Goal: Transaction & Acquisition: Purchase product/service

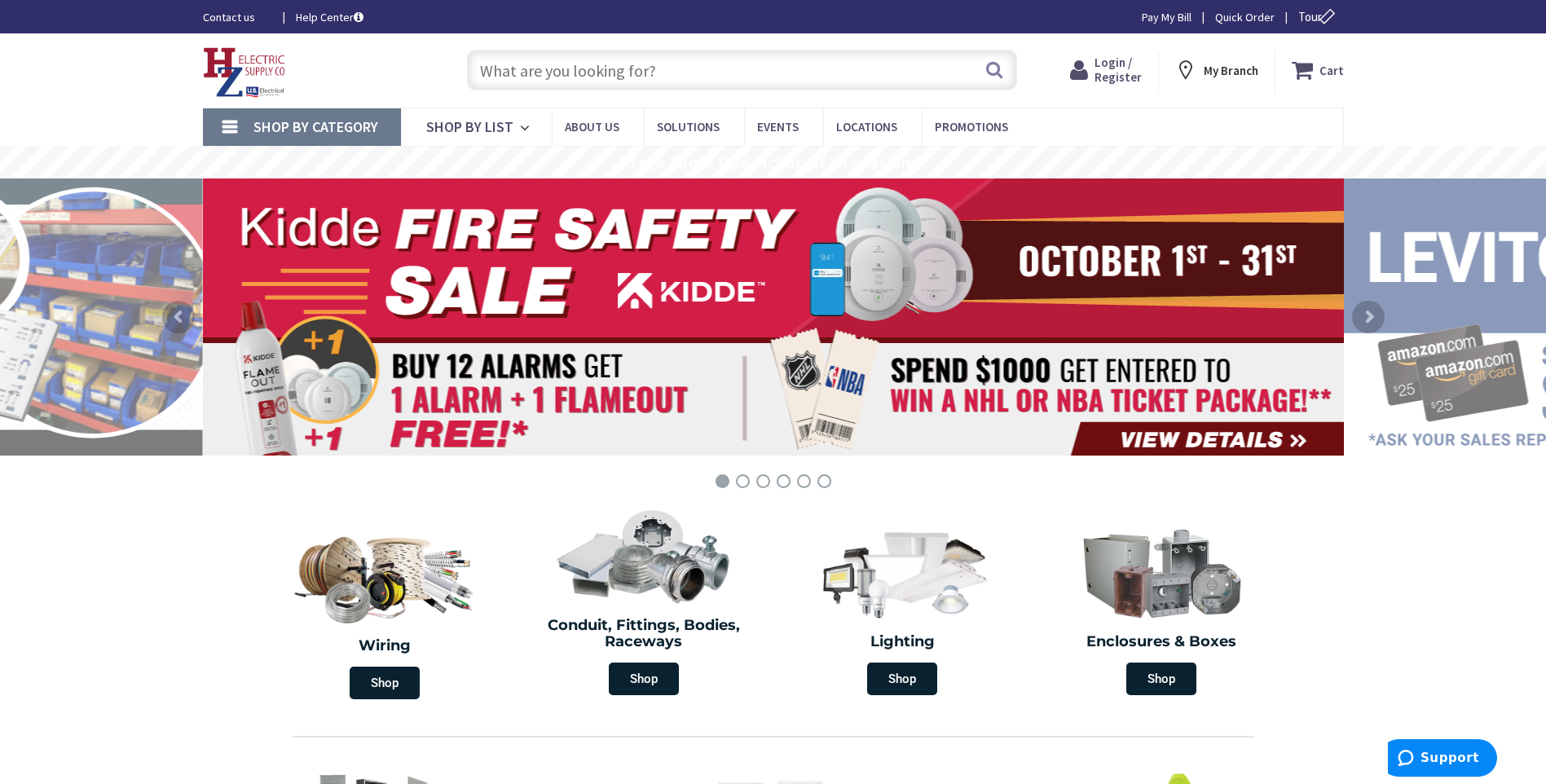
click at [1125, 71] on span "Login / Register" at bounding box center [1118, 69] width 47 height 30
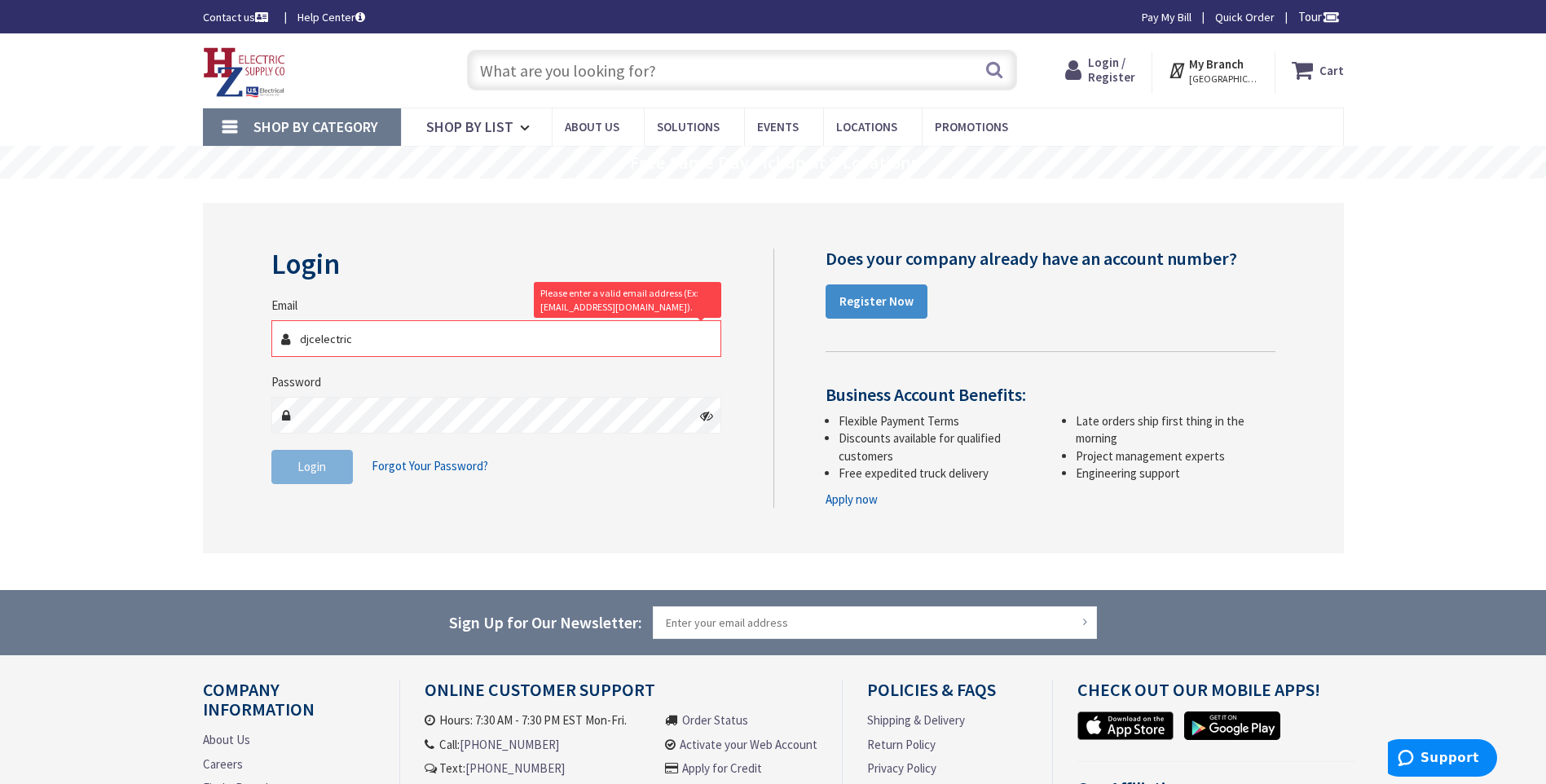
type input "[EMAIL_ADDRESS][DOMAIN_NAME]"
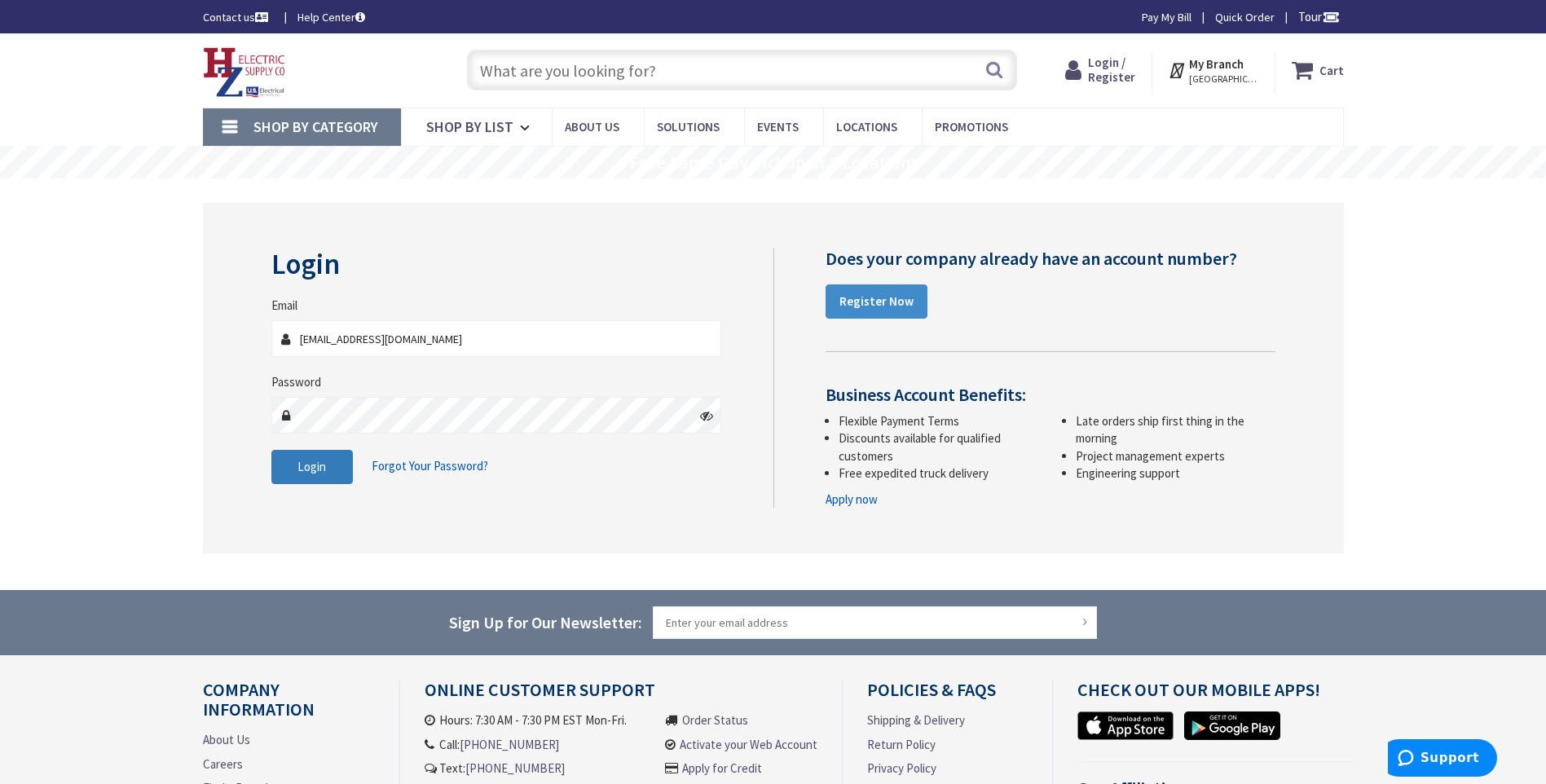
click at [340, 461] on button "Login" at bounding box center [312, 467] width 82 height 34
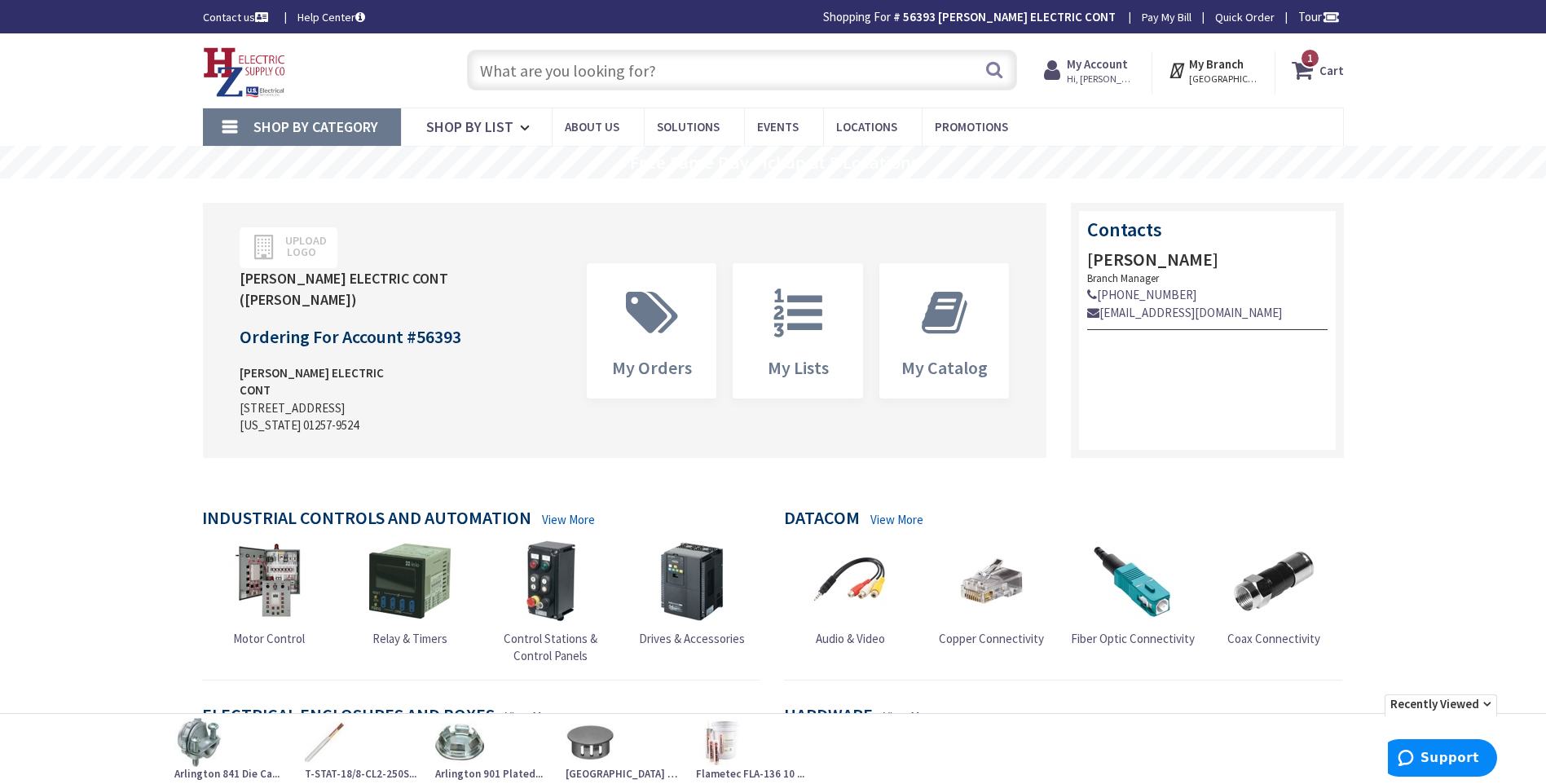
click at [1093, 71] on strong "My Account" at bounding box center [1097, 63] width 61 height 15
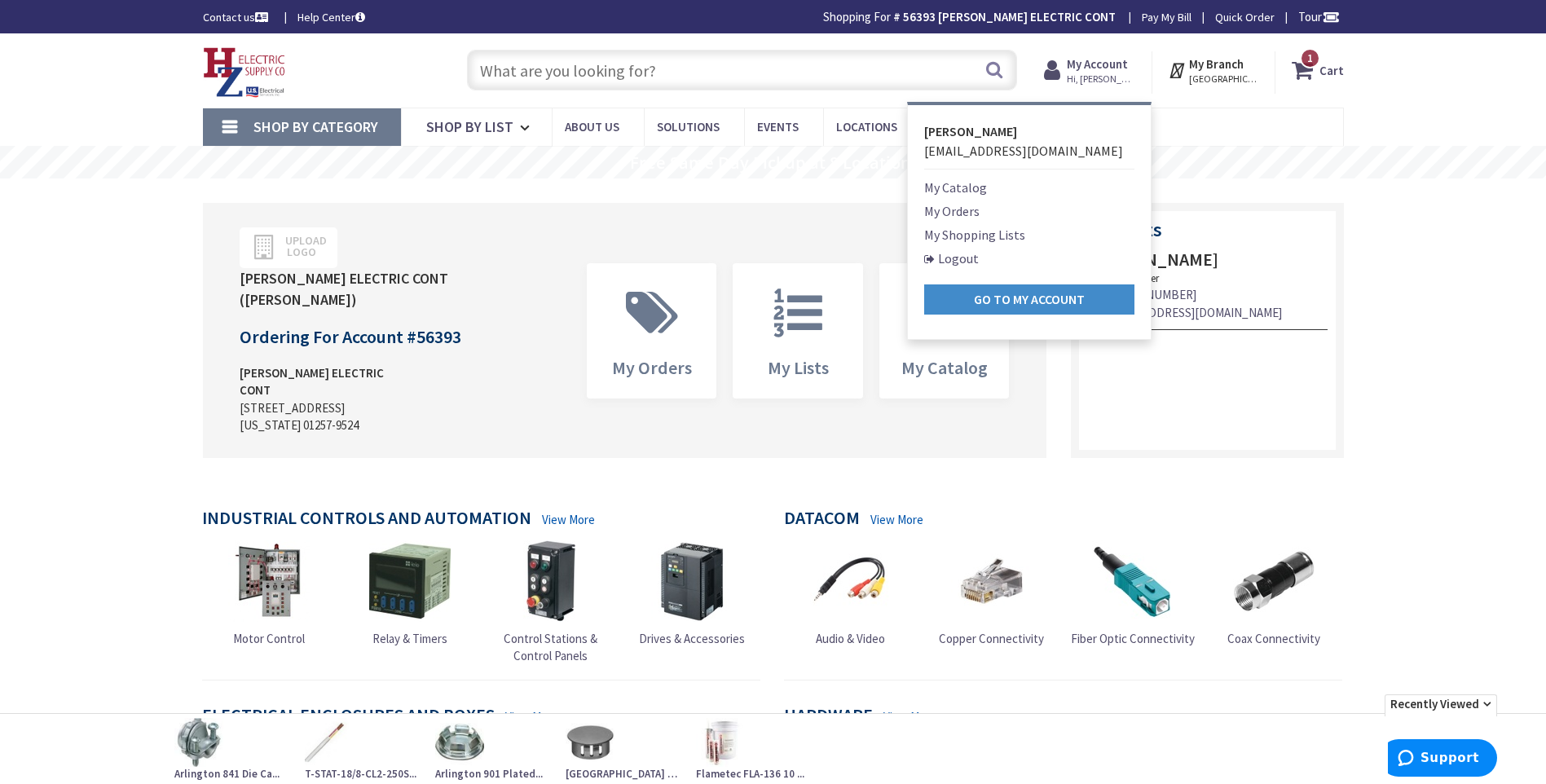
click at [1016, 234] on link "My Shopping Lists" at bounding box center [975, 235] width 101 height 20
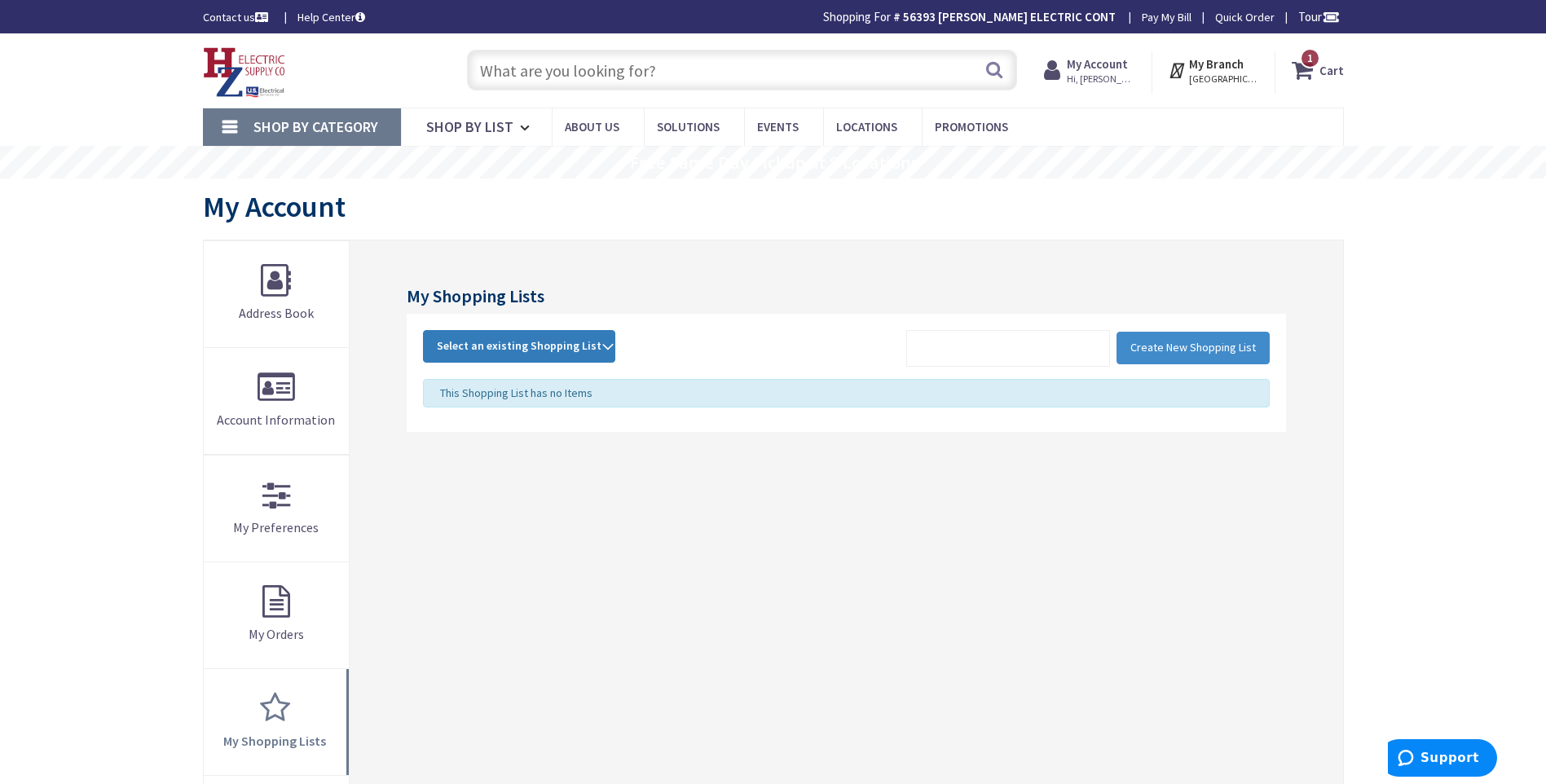
click at [590, 348] on strong "Select an existing Shopping List" at bounding box center [519, 346] width 165 height 20
click at [478, 453] on link "Van Restock" at bounding box center [519, 455] width 190 height 36
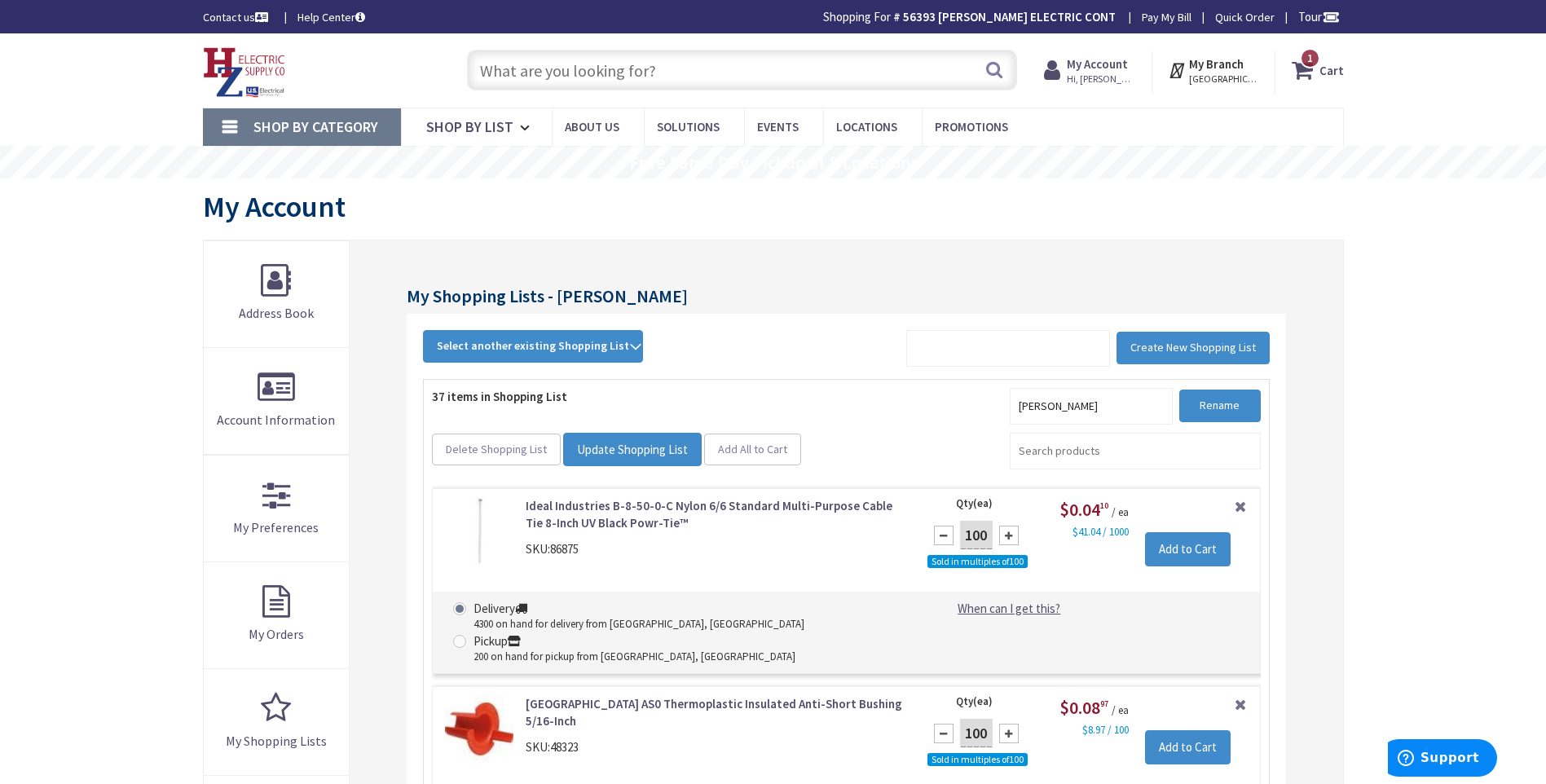
click at [554, 70] on input "text" at bounding box center [742, 70] width 550 height 41
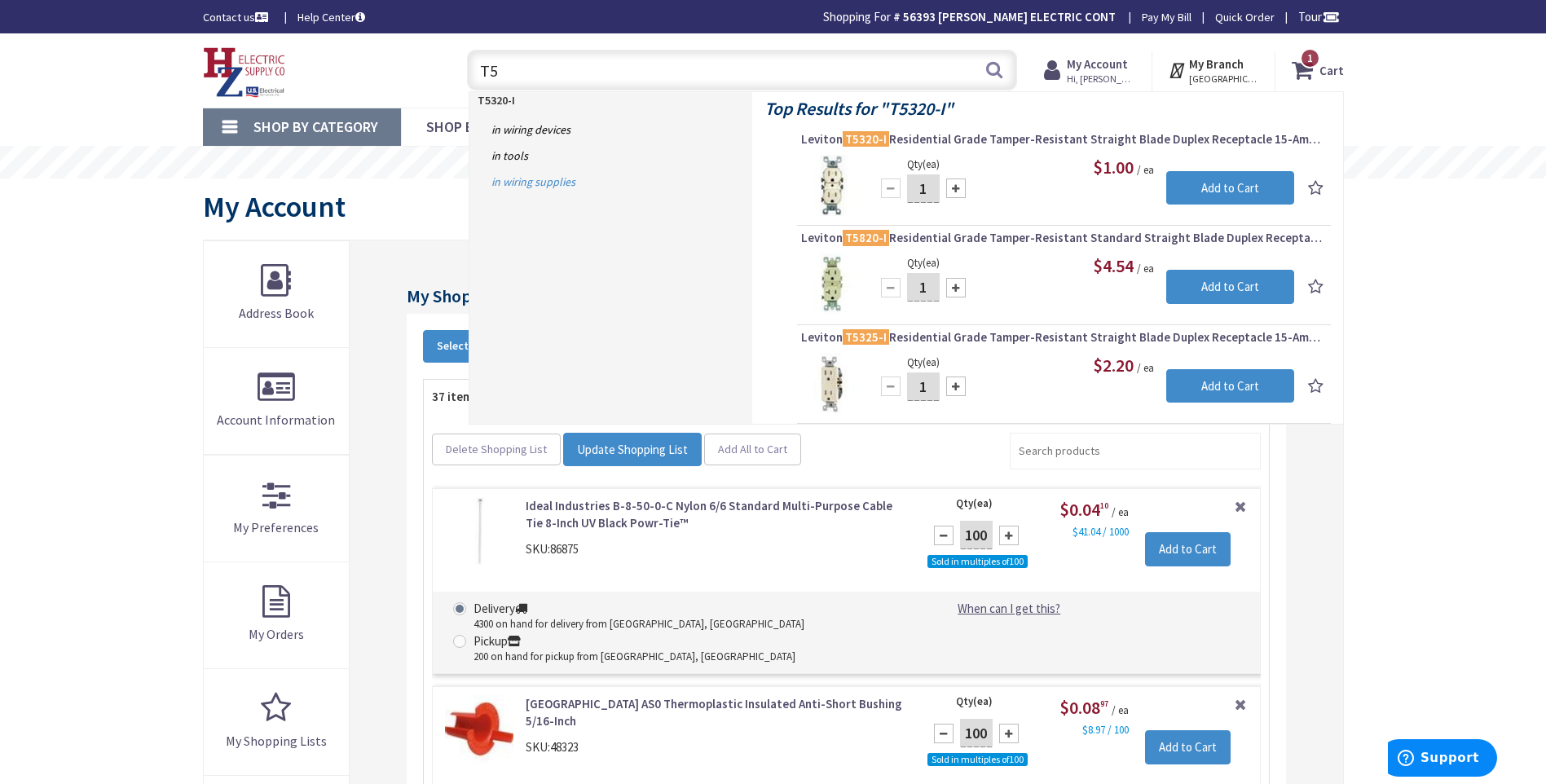
type input "T"
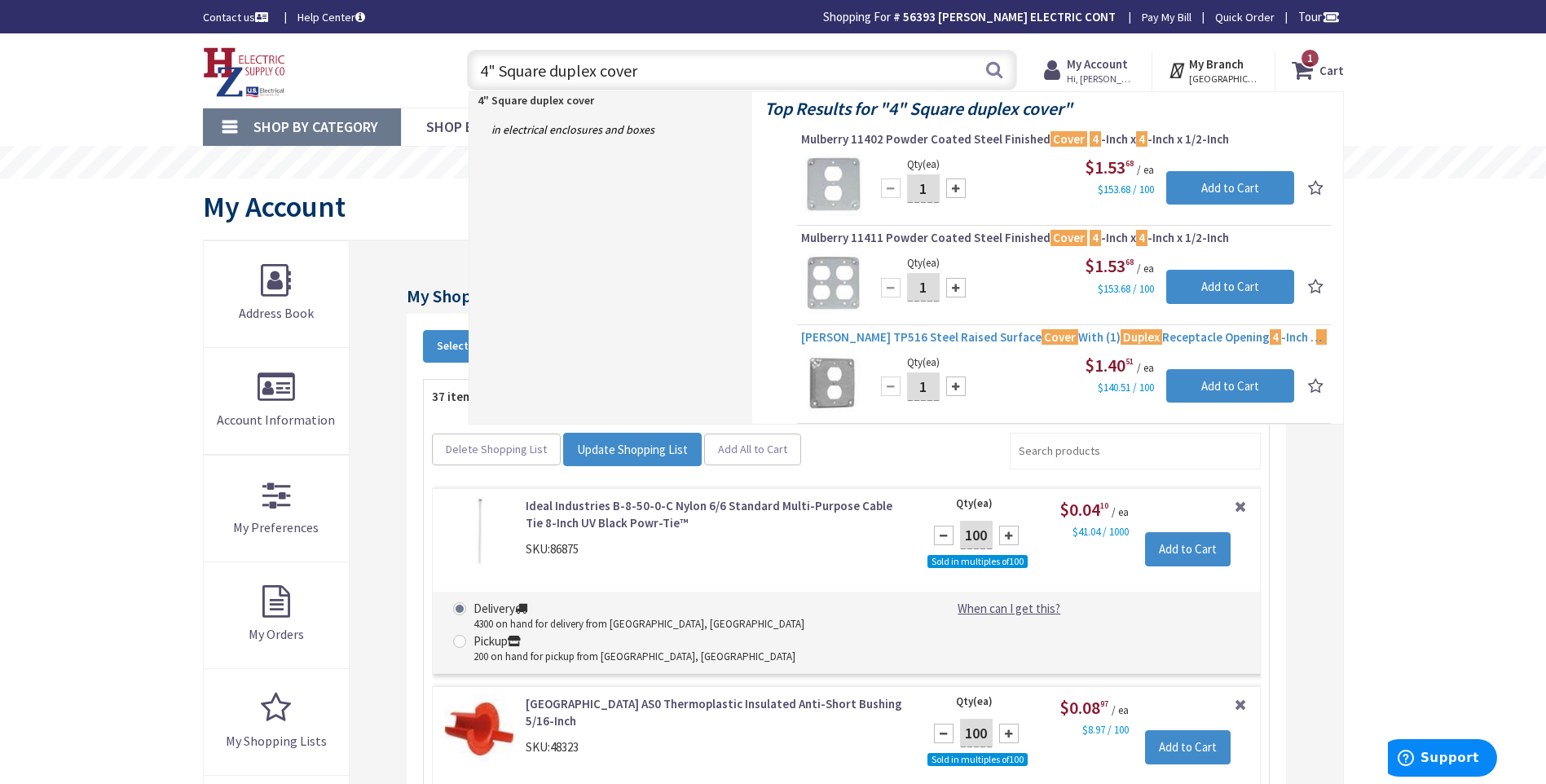
type input "4" Square duplex cover"
click at [965, 335] on span "Crouse-Hinds TP516 Steel Raised Surface Cover With (1) Duplex Receptacle Openin…" at bounding box center [1064, 337] width 526 height 16
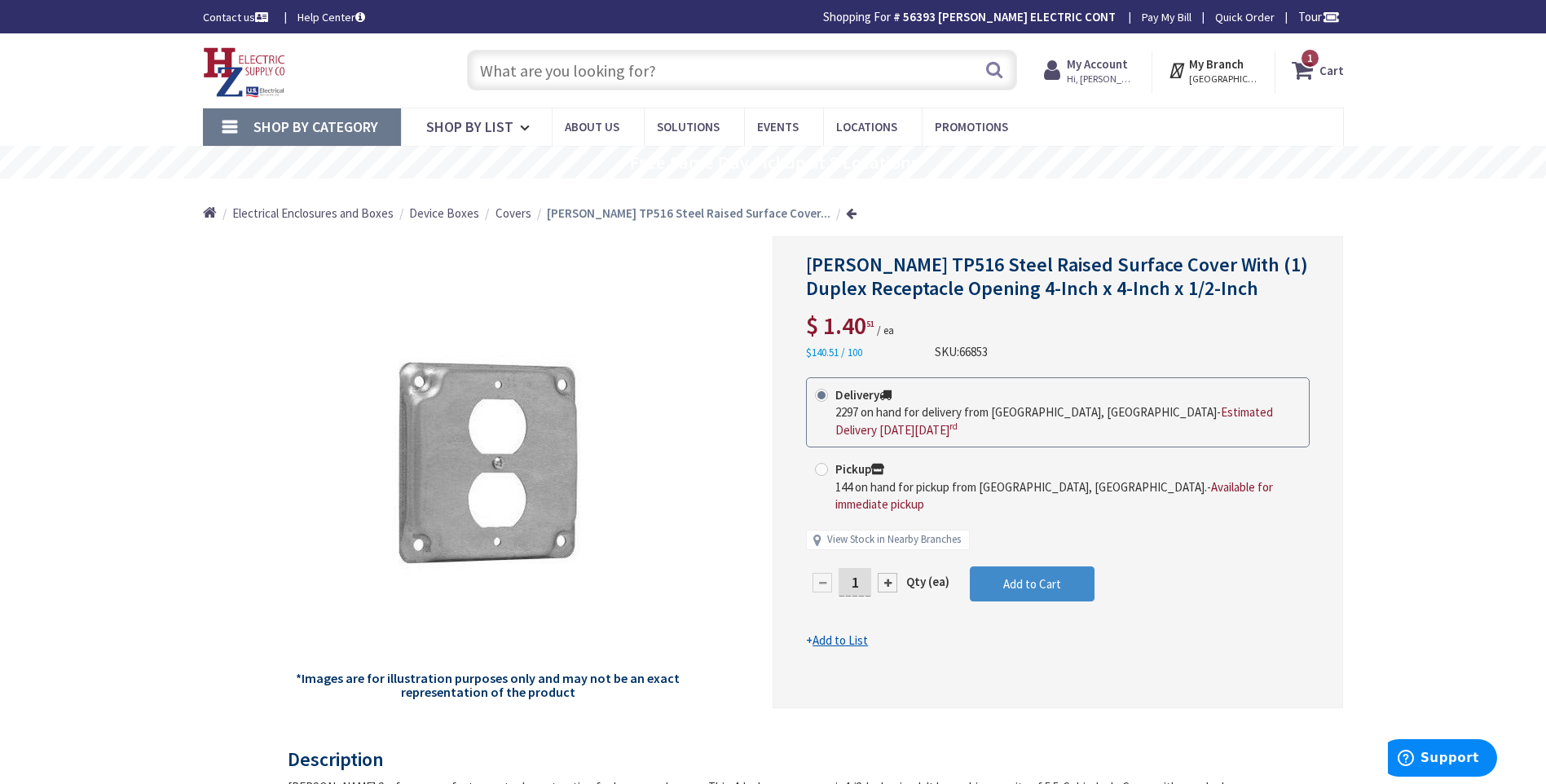
click at [489, 71] on input "text" at bounding box center [742, 70] width 550 height 41
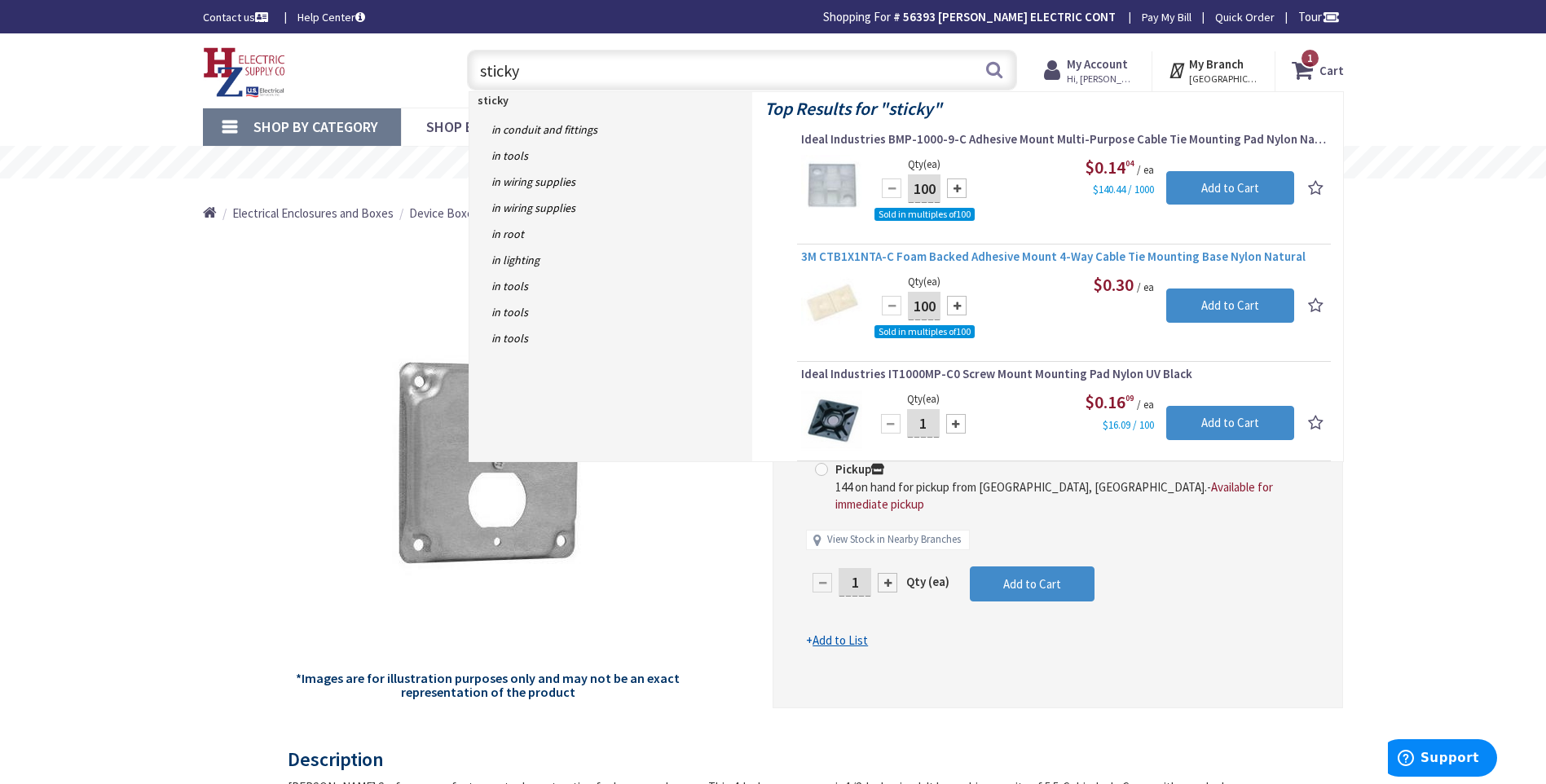
type input "sticky"
click at [1000, 255] on span "3M CTB1X1NTA-C Foam Backed Adhesive Mount 4-Way Cable Tie Mounting Base Nylon N…" at bounding box center [1064, 256] width 526 height 16
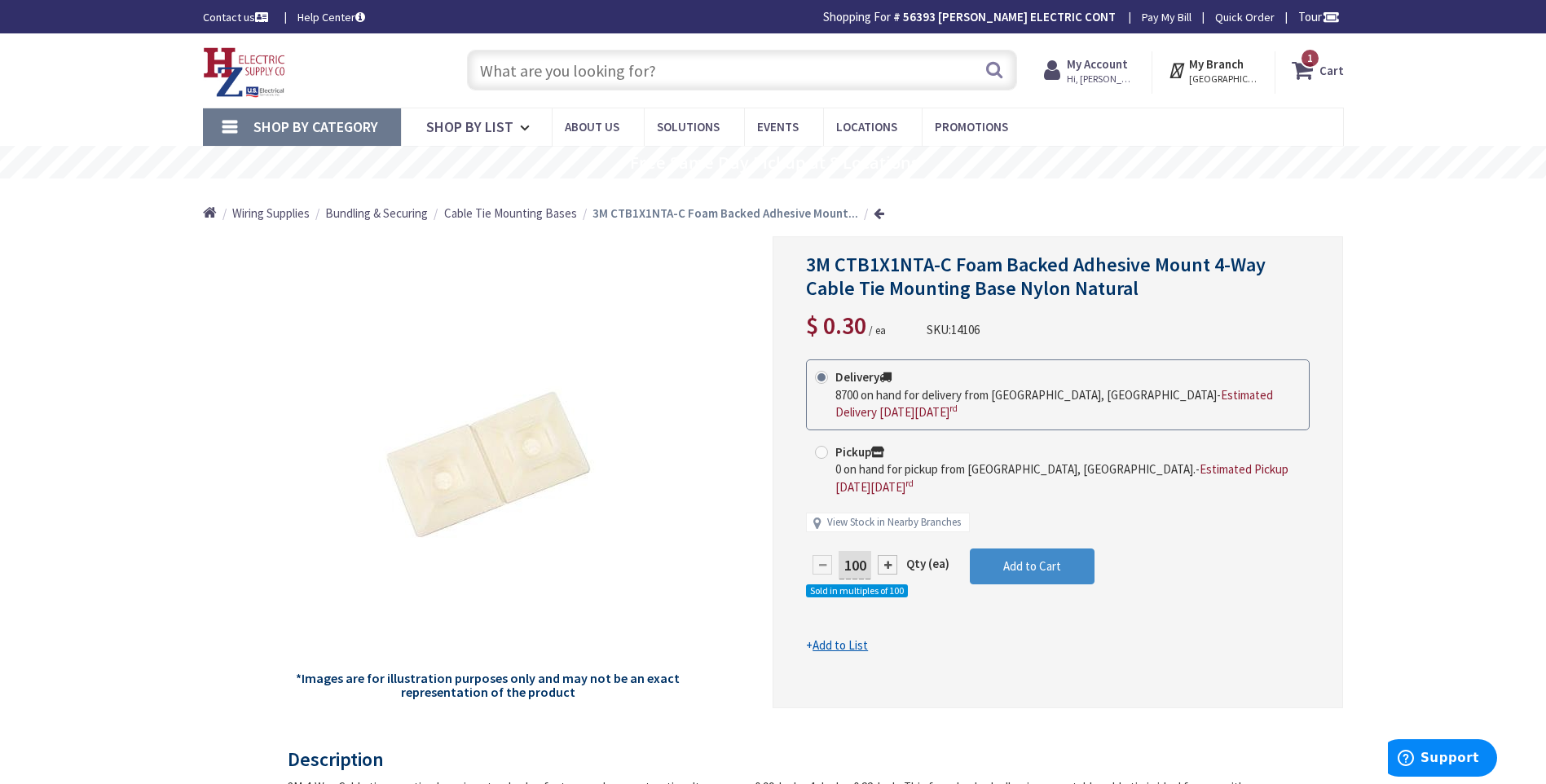
click at [505, 75] on input "text" at bounding box center [742, 70] width 550 height 41
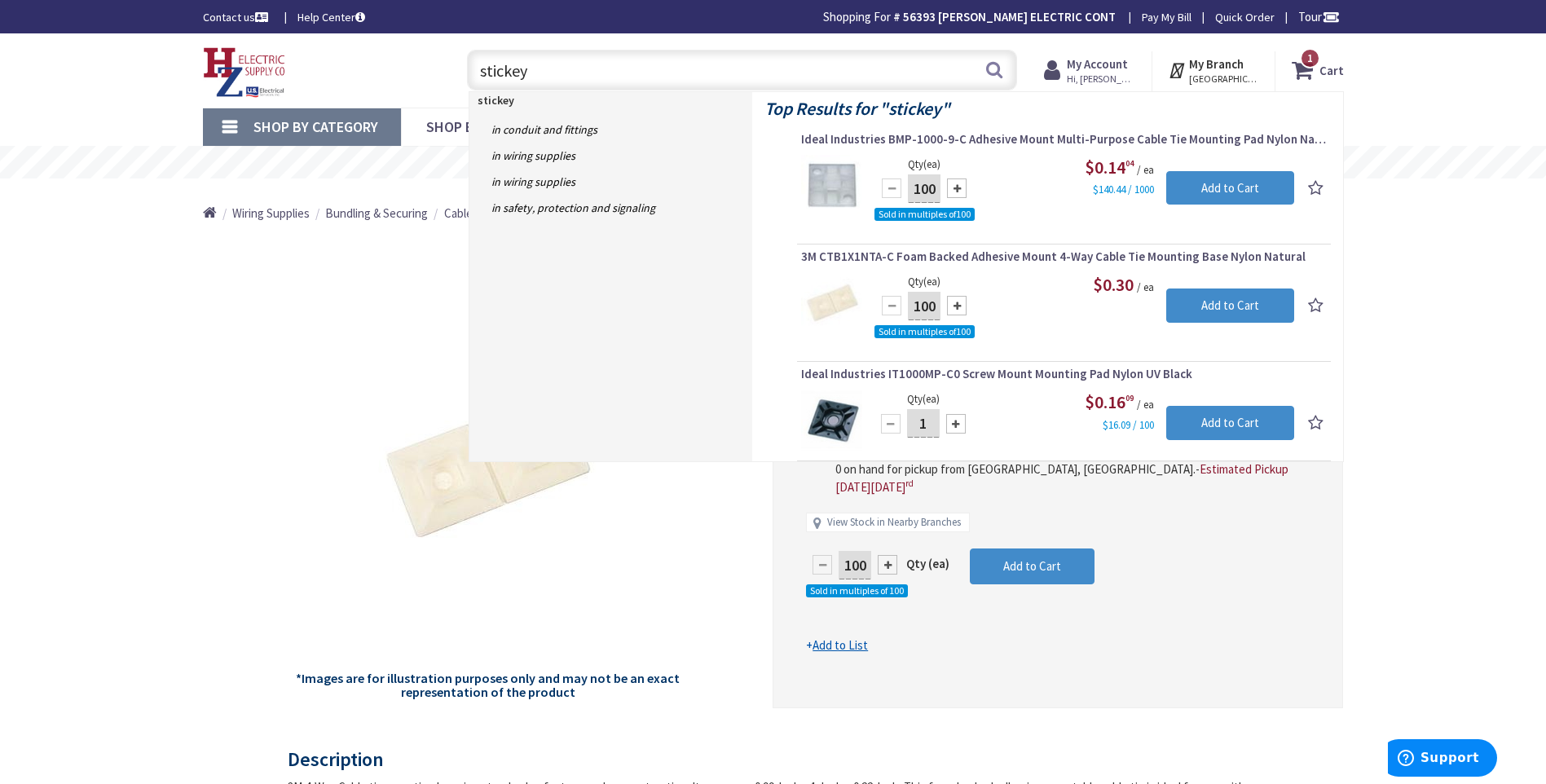
drag, startPoint x: 1542, startPoint y: 287, endPoint x: 1506, endPoint y: 289, distance: 36.1
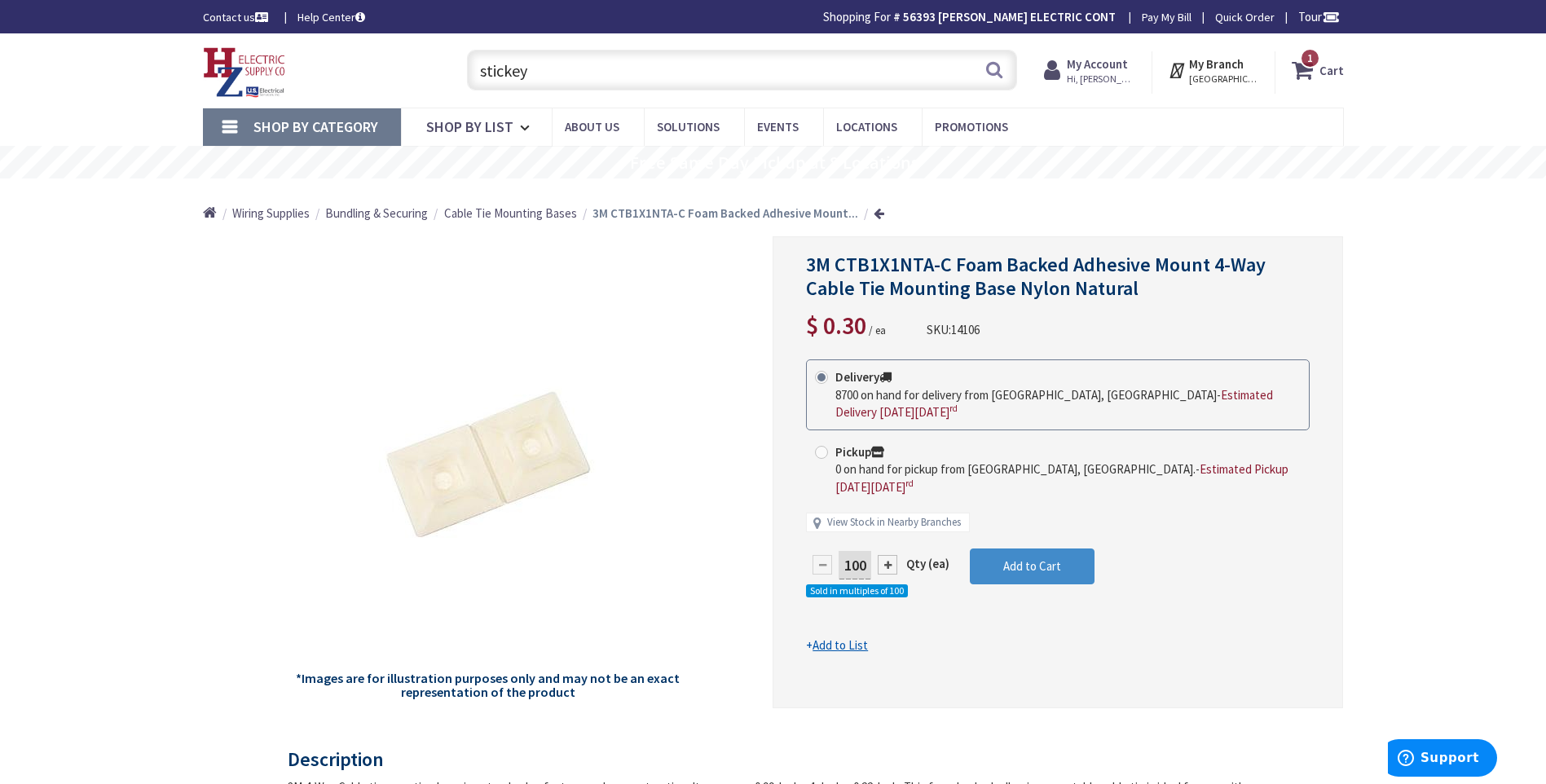
drag, startPoint x: 547, startPoint y: 69, endPoint x: 545, endPoint y: 83, distance: 14.1
click at [465, 77] on div "stickey stickey Search" at bounding box center [738, 69] width 558 height 53
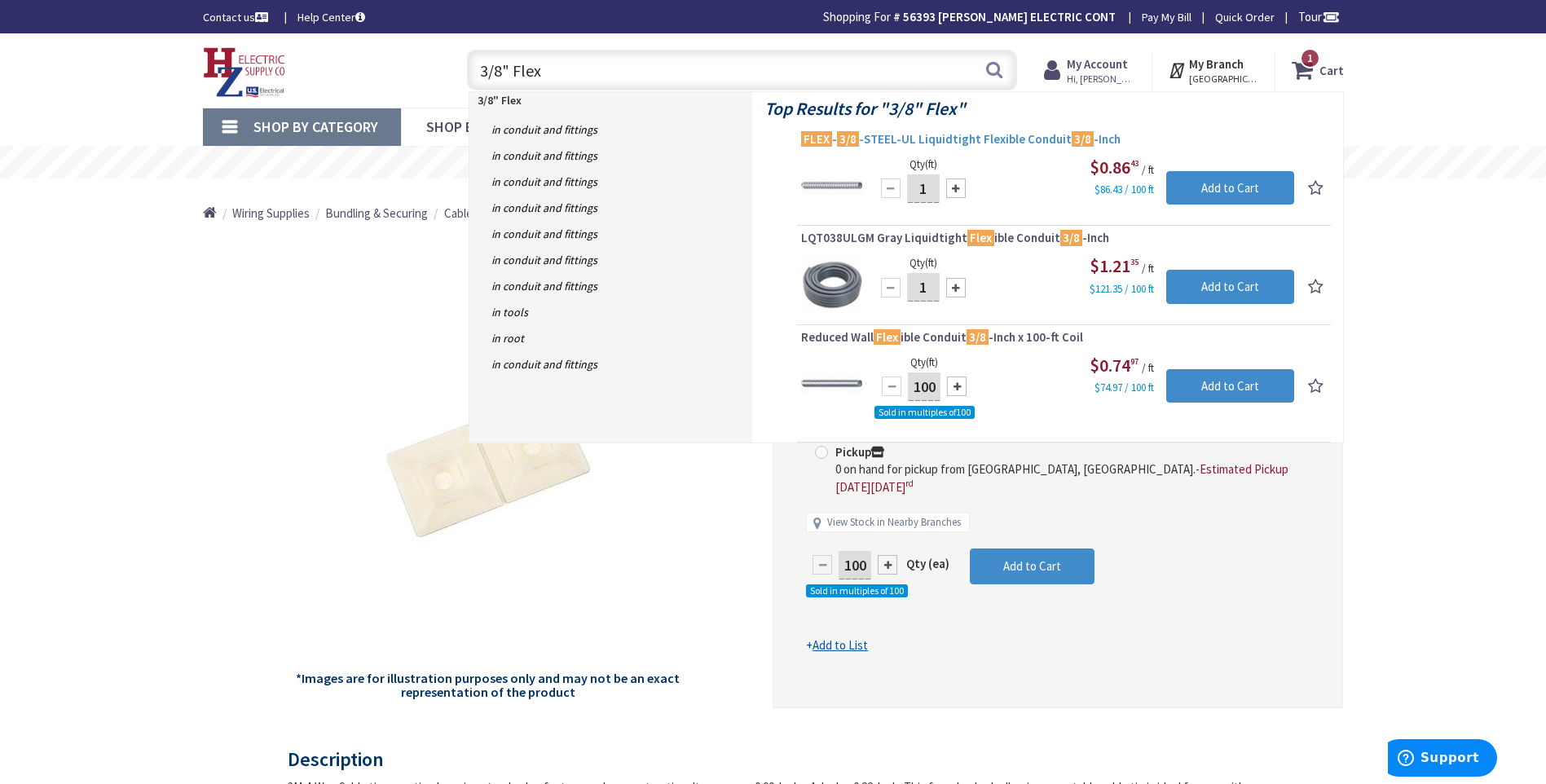
type input "3/8" Flex"
click at [996, 136] on span "FLEX - 3/8 -STEEL-UL Liquidtight Flexible Conduit 3/8 -Inch" at bounding box center [1064, 139] width 526 height 16
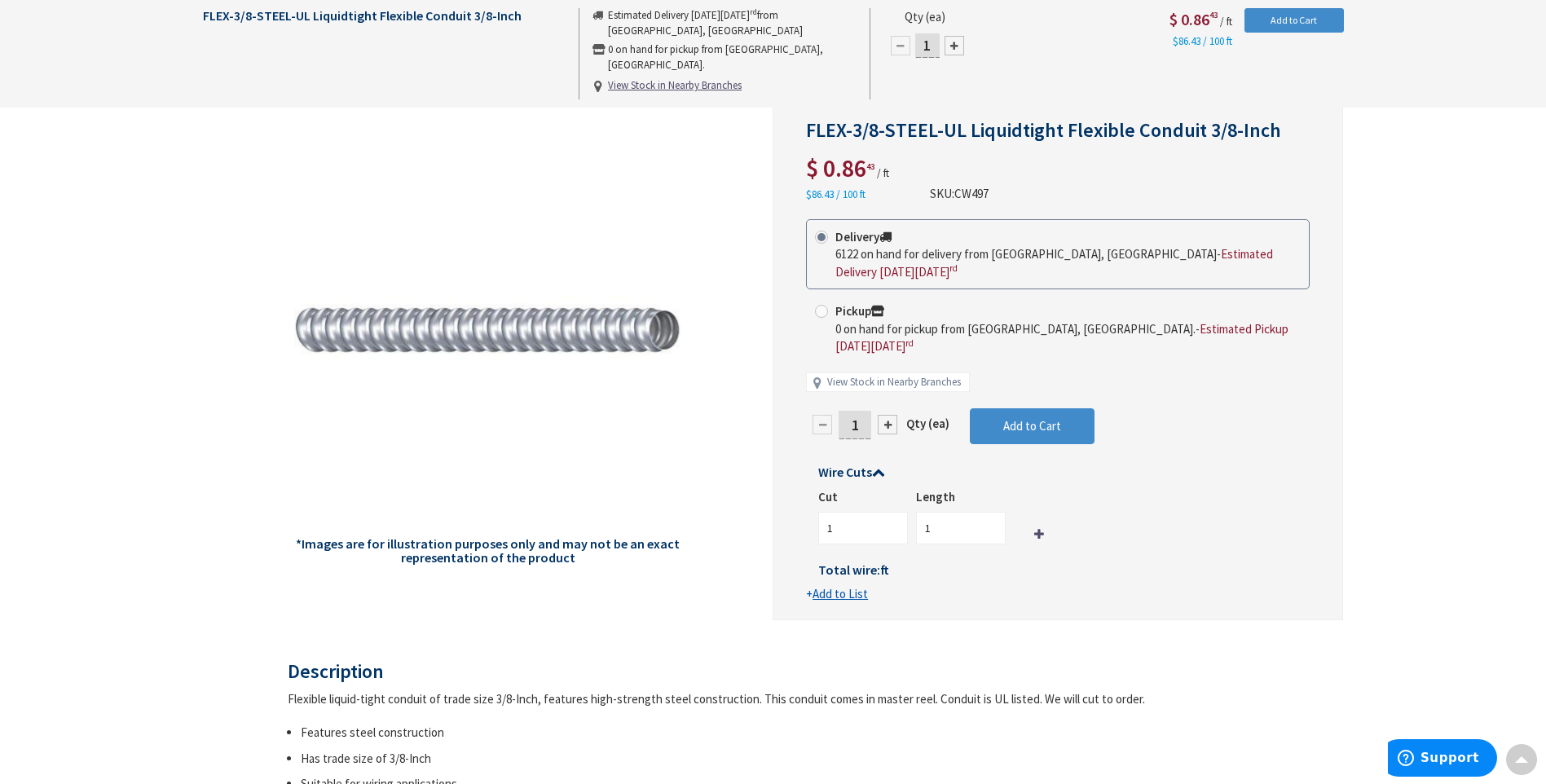
scroll to position [82, 0]
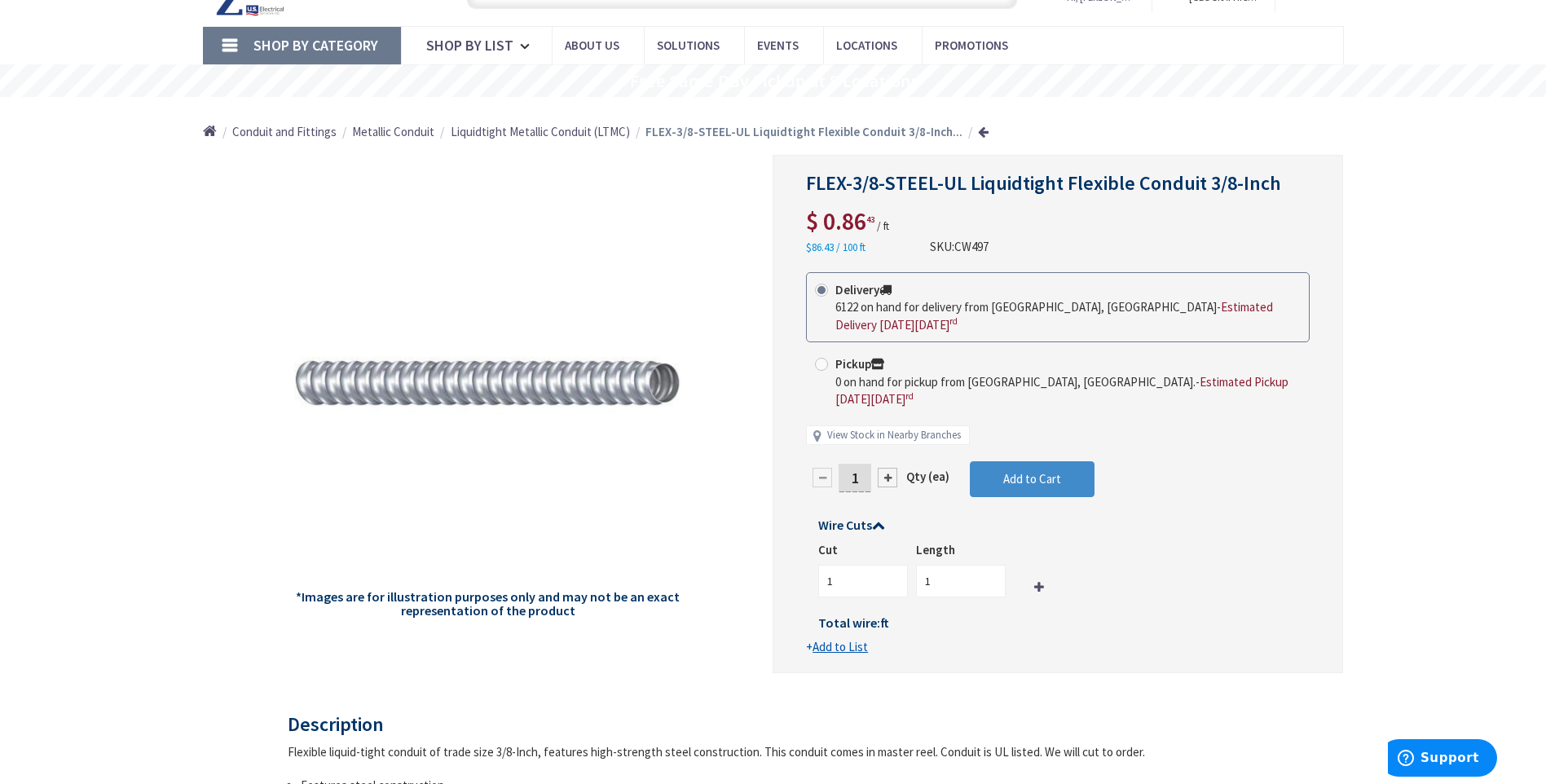
click at [389, 130] on span "Metallic Conduit" at bounding box center [393, 131] width 83 height 15
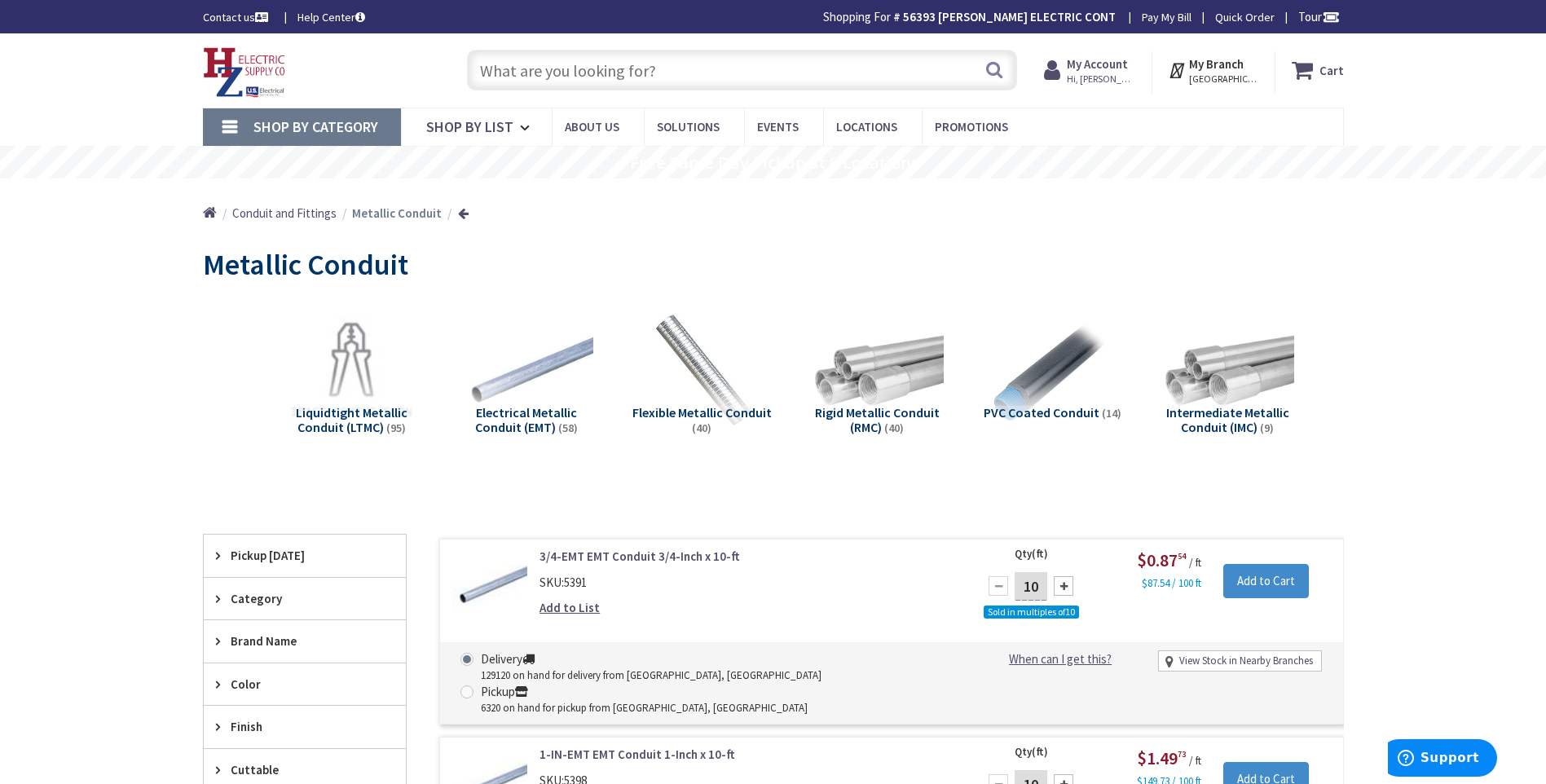
click at [722, 408] on span "Flexible Metallic Conduit" at bounding box center [702, 412] width 140 height 16
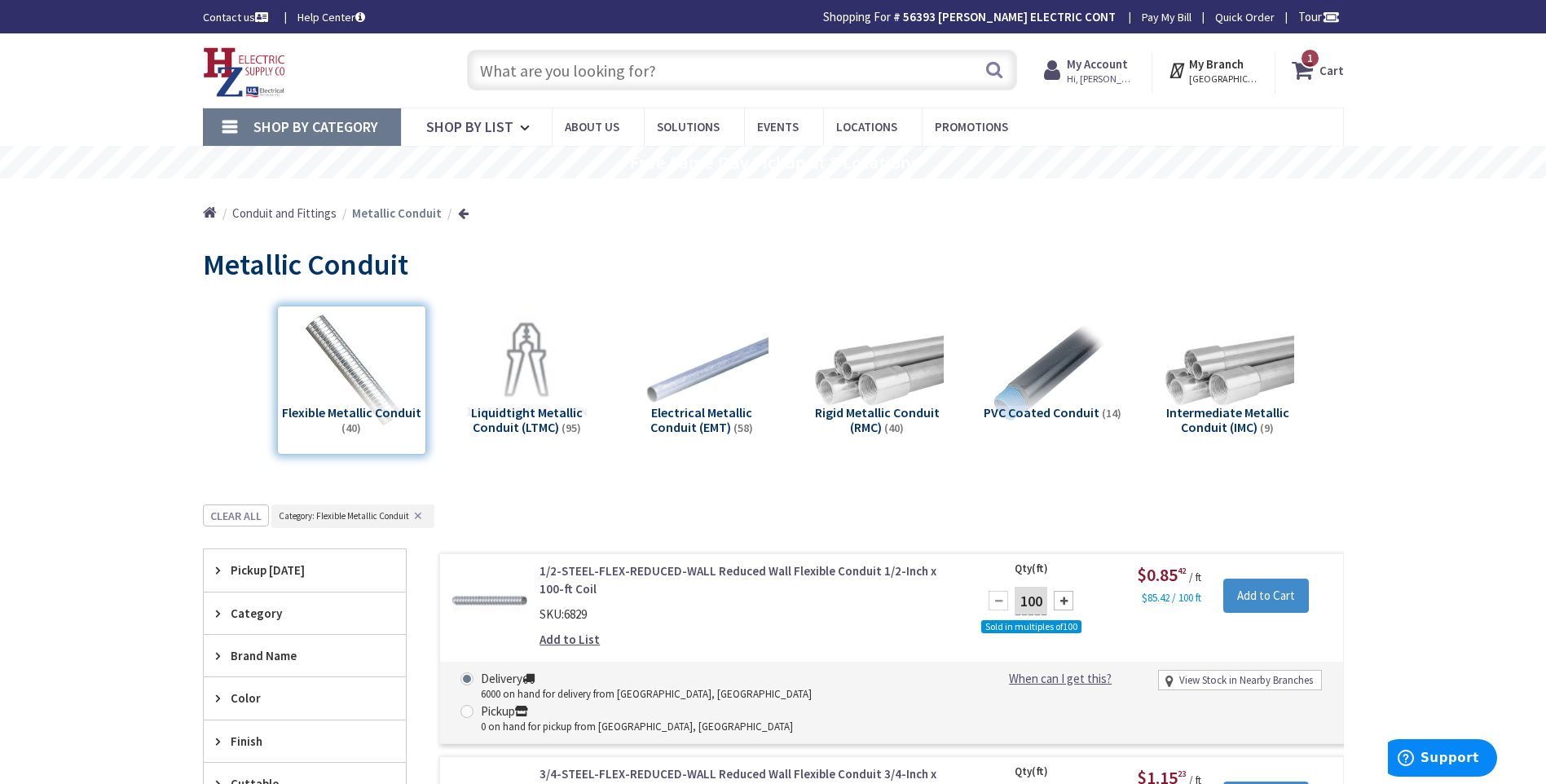
click at [532, 77] on input "text" at bounding box center [742, 70] width 550 height 41
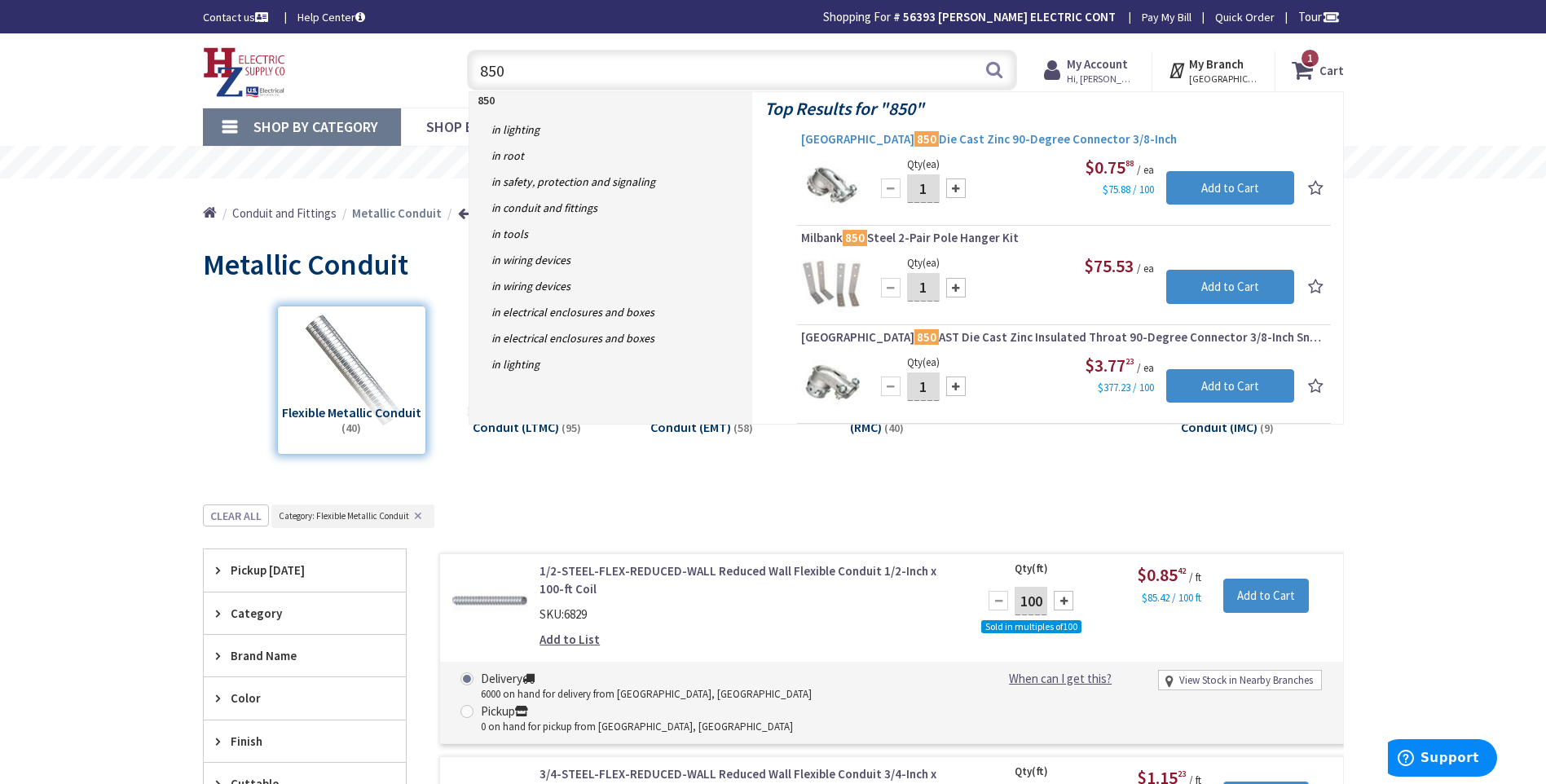
type input "850"
click at [980, 137] on span "Arlington 850 Die Cast Zinc 90-Degree Connector 3/8-Inch" at bounding box center [1064, 139] width 526 height 16
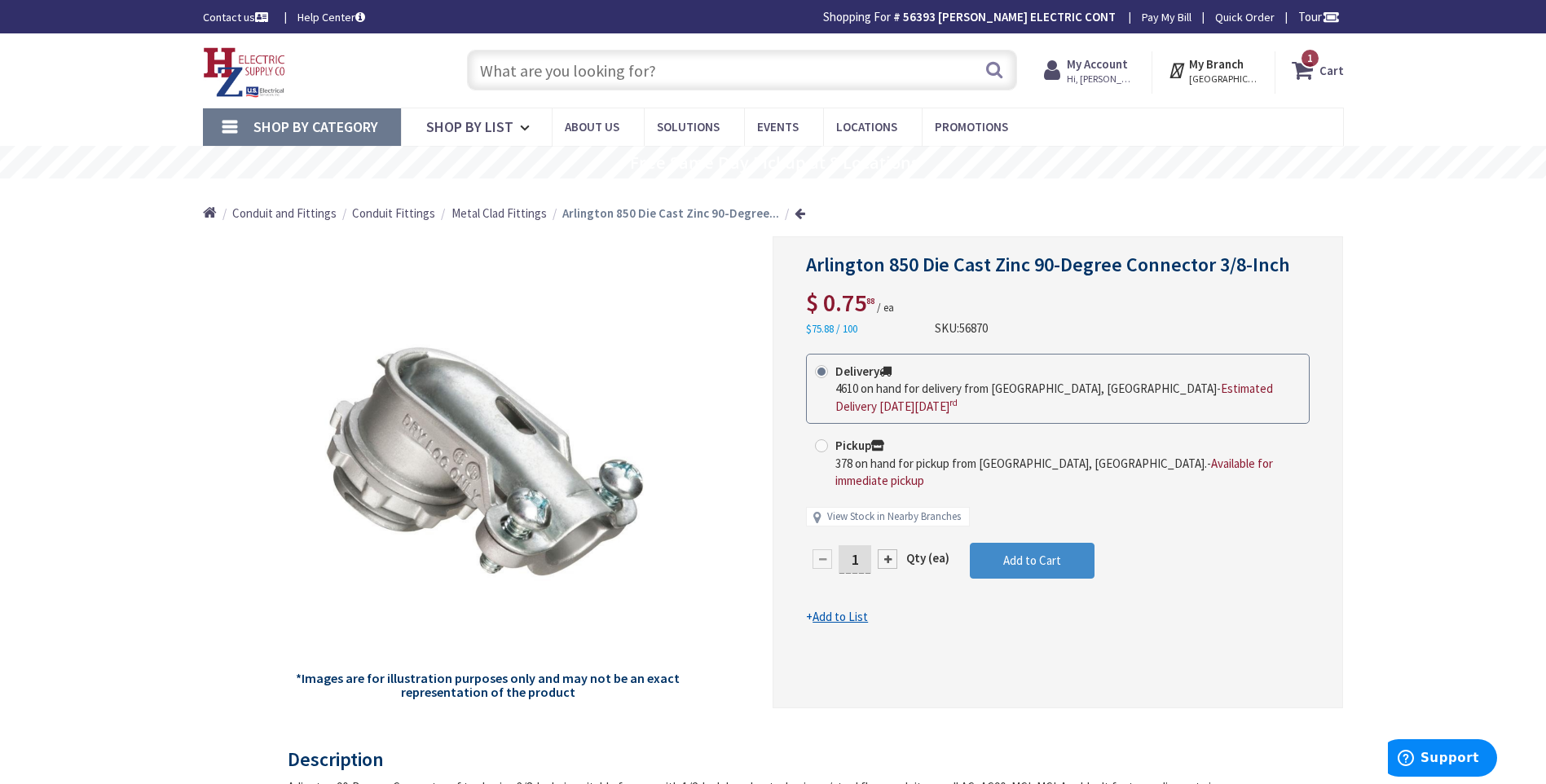
click at [503, 67] on input "text" at bounding box center [742, 70] width 550 height 41
paste input "SG3838"
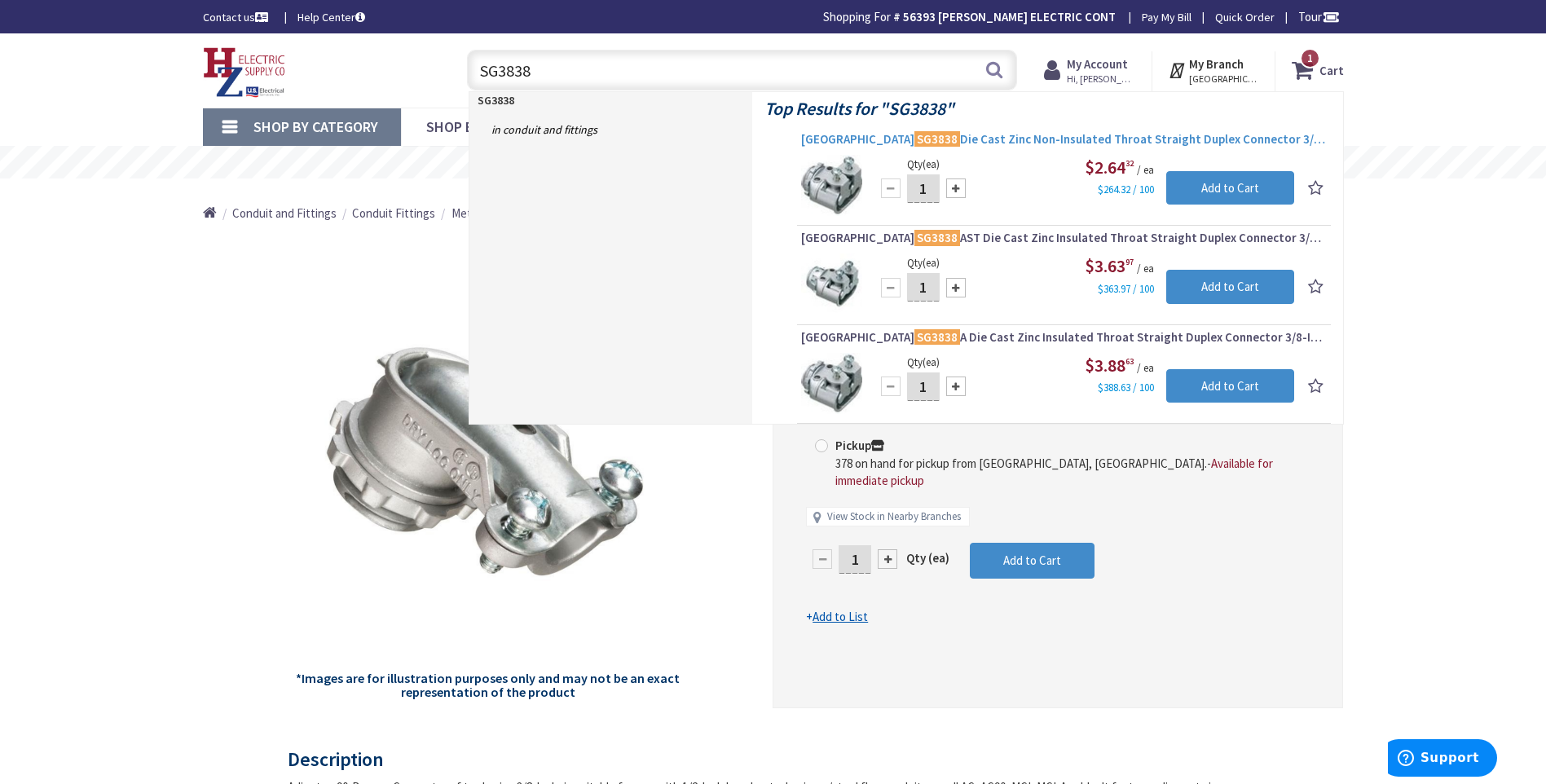
type input "SG3838"
click at [985, 137] on span "Arlington SG3838 Die Cast Zinc Non-Insulated Throat Straight Duplex Connector 3…" at bounding box center [1064, 139] width 526 height 16
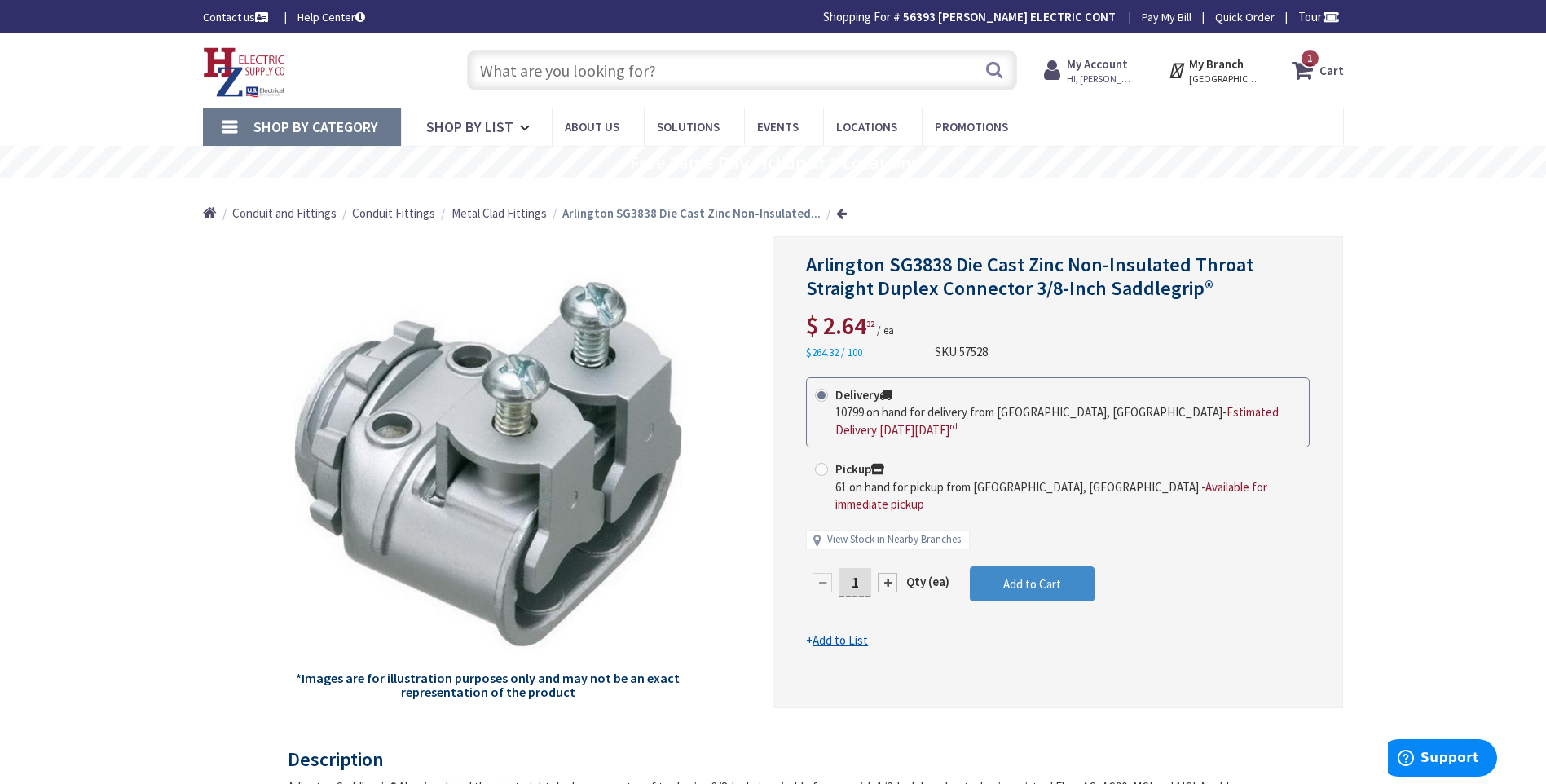
click at [587, 64] on input "text" at bounding box center [742, 70] width 550 height 41
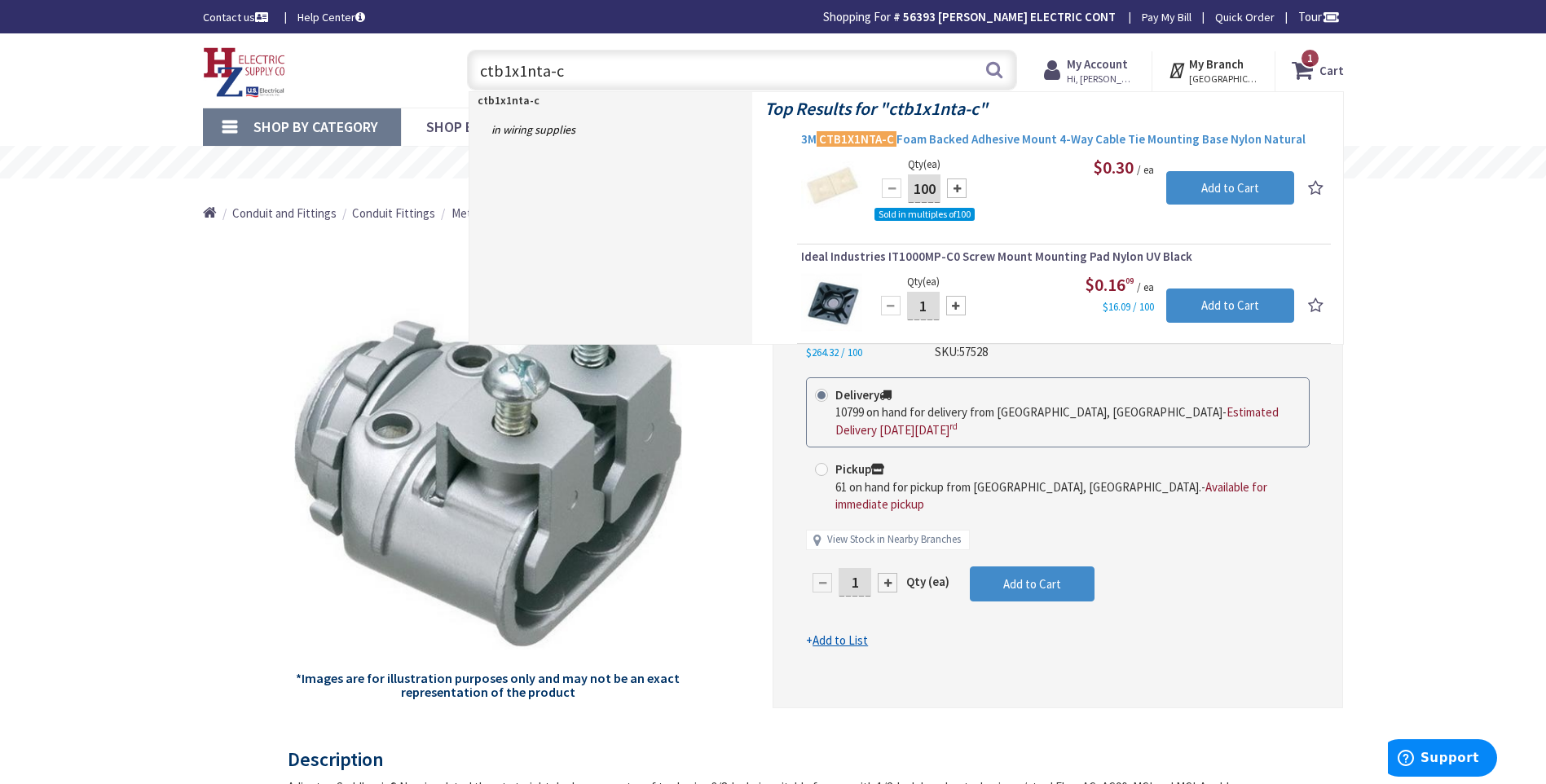
type input "ctb1x1nta-c"
click at [904, 137] on span "3M CTB1X1NTA-C Foam Backed Adhesive Mount 4-Way Cable Tie Mounting Base Nylon N…" at bounding box center [1064, 139] width 526 height 16
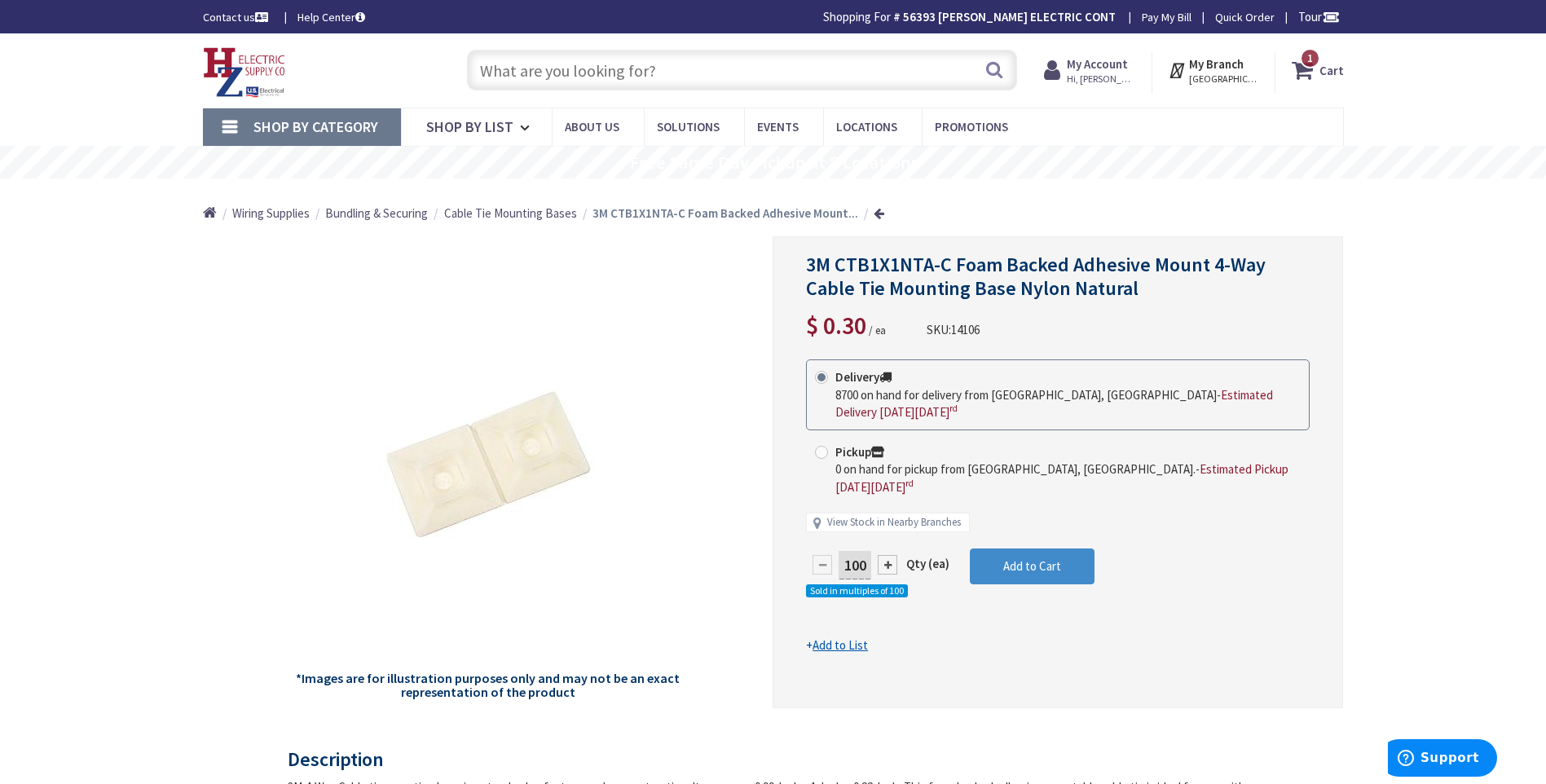
click at [548, 73] on input "text" at bounding box center [742, 70] width 550 height 41
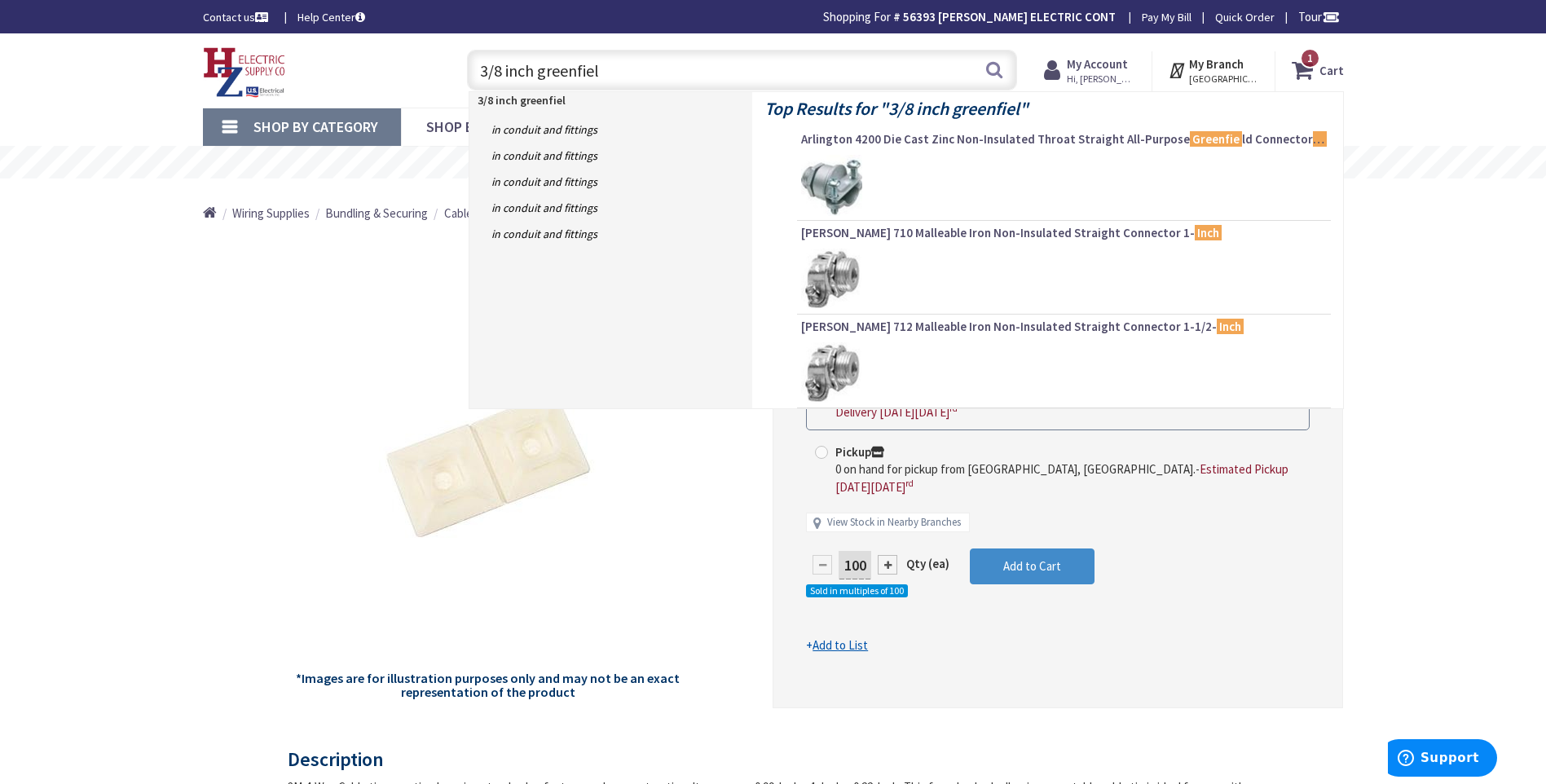
type input "3/8 inch greenfield"
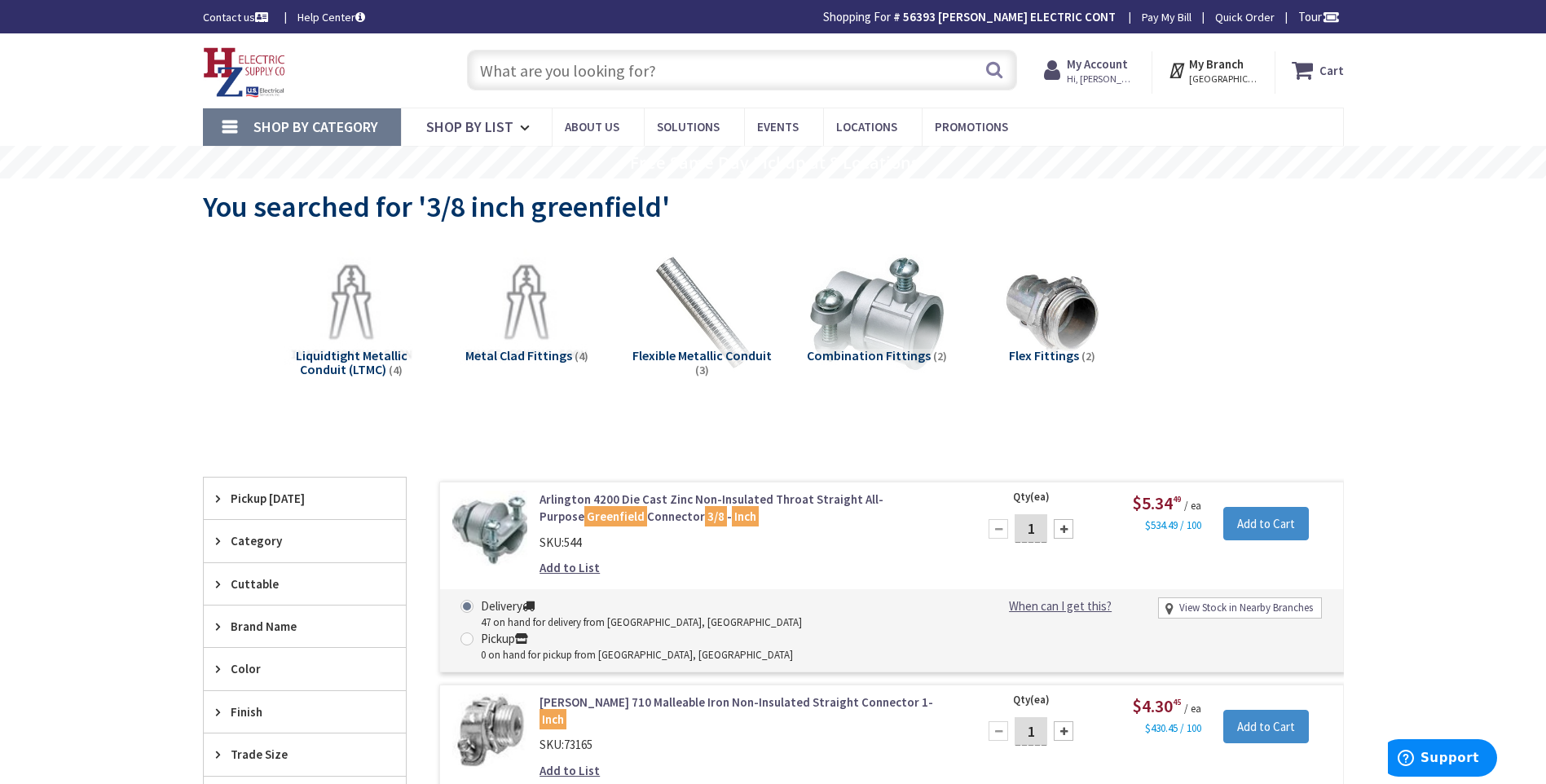
click at [715, 354] on span "Flexible Metallic Conduit" at bounding box center [702, 355] width 140 height 16
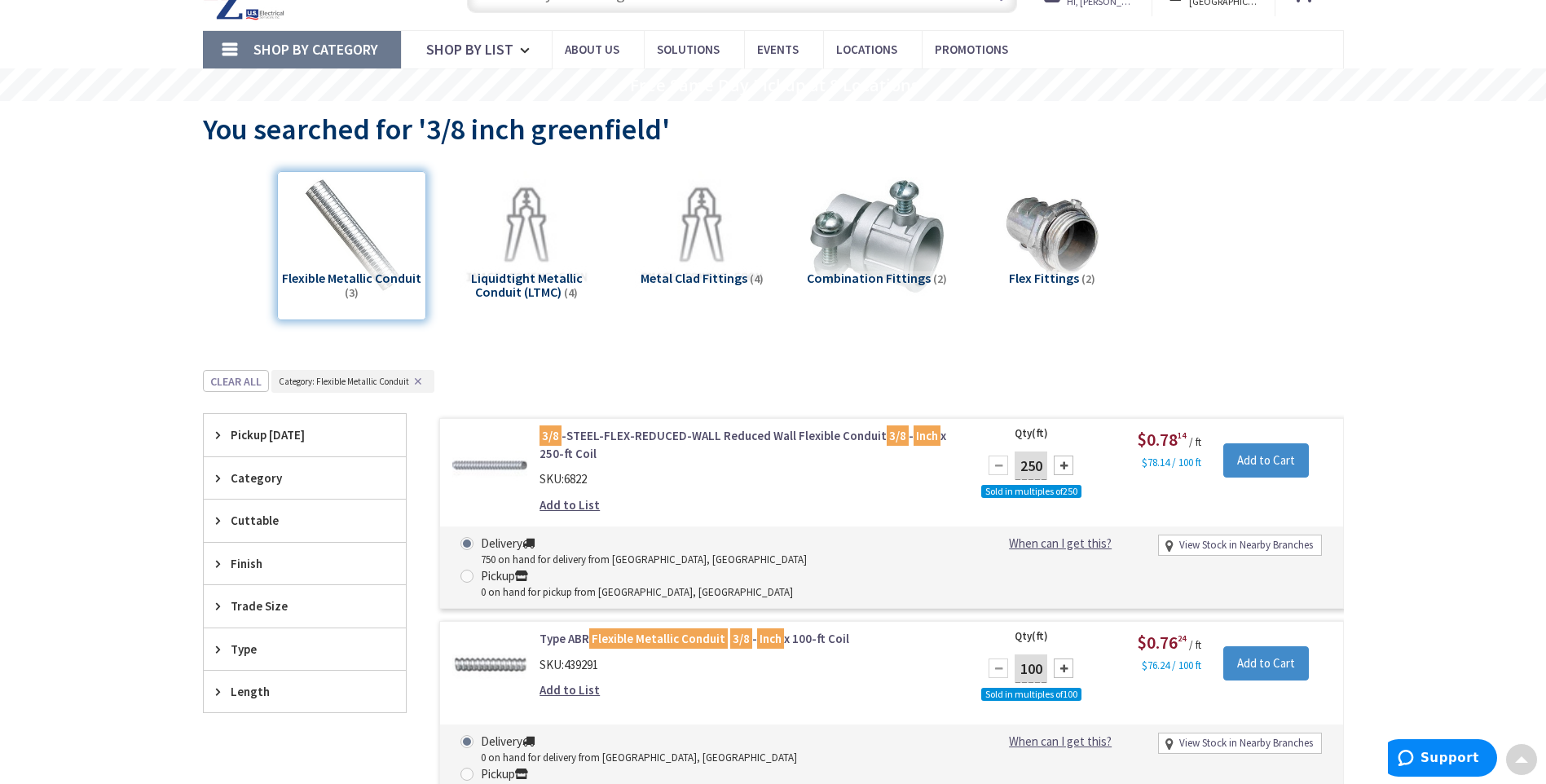
scroll to position [40, 0]
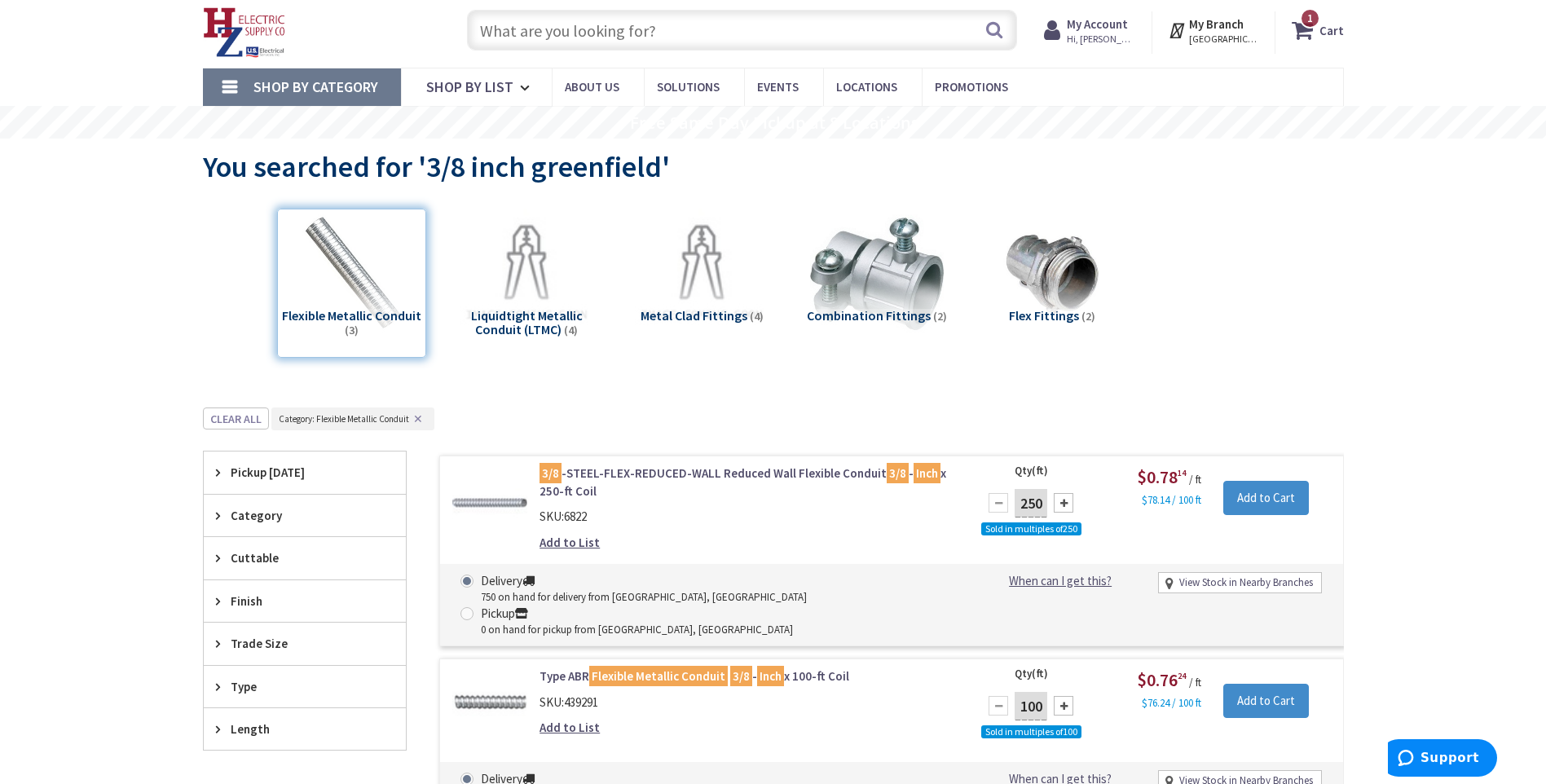
click at [505, 23] on input "text" at bounding box center [742, 30] width 550 height 41
type input "l"
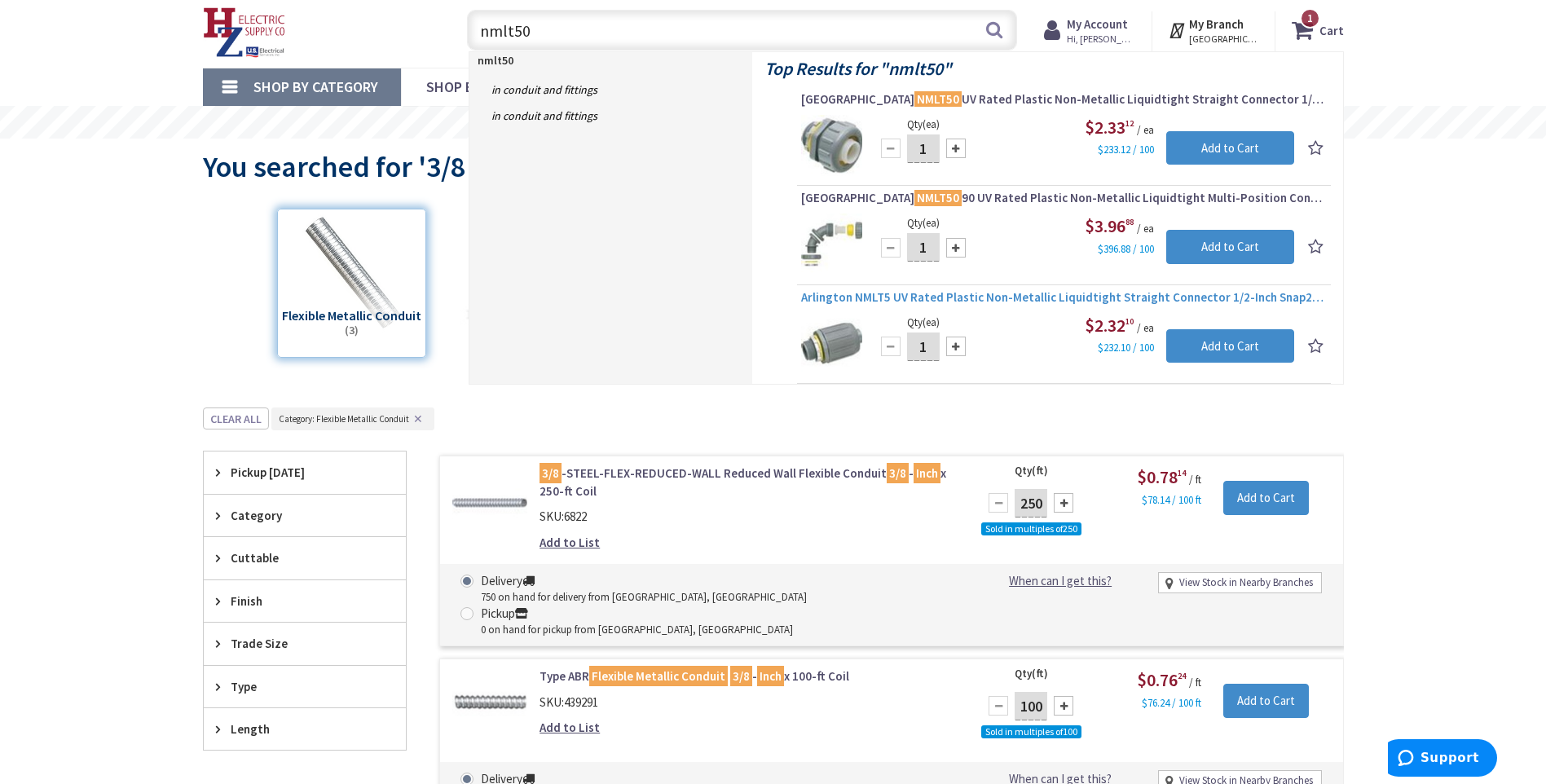
type input "nmlt50"
click at [998, 298] on span "Arlington NMLT5 UV Rated Plastic Non-Metallic Liquidtight Straight Connector 1/…" at bounding box center [1064, 297] width 526 height 16
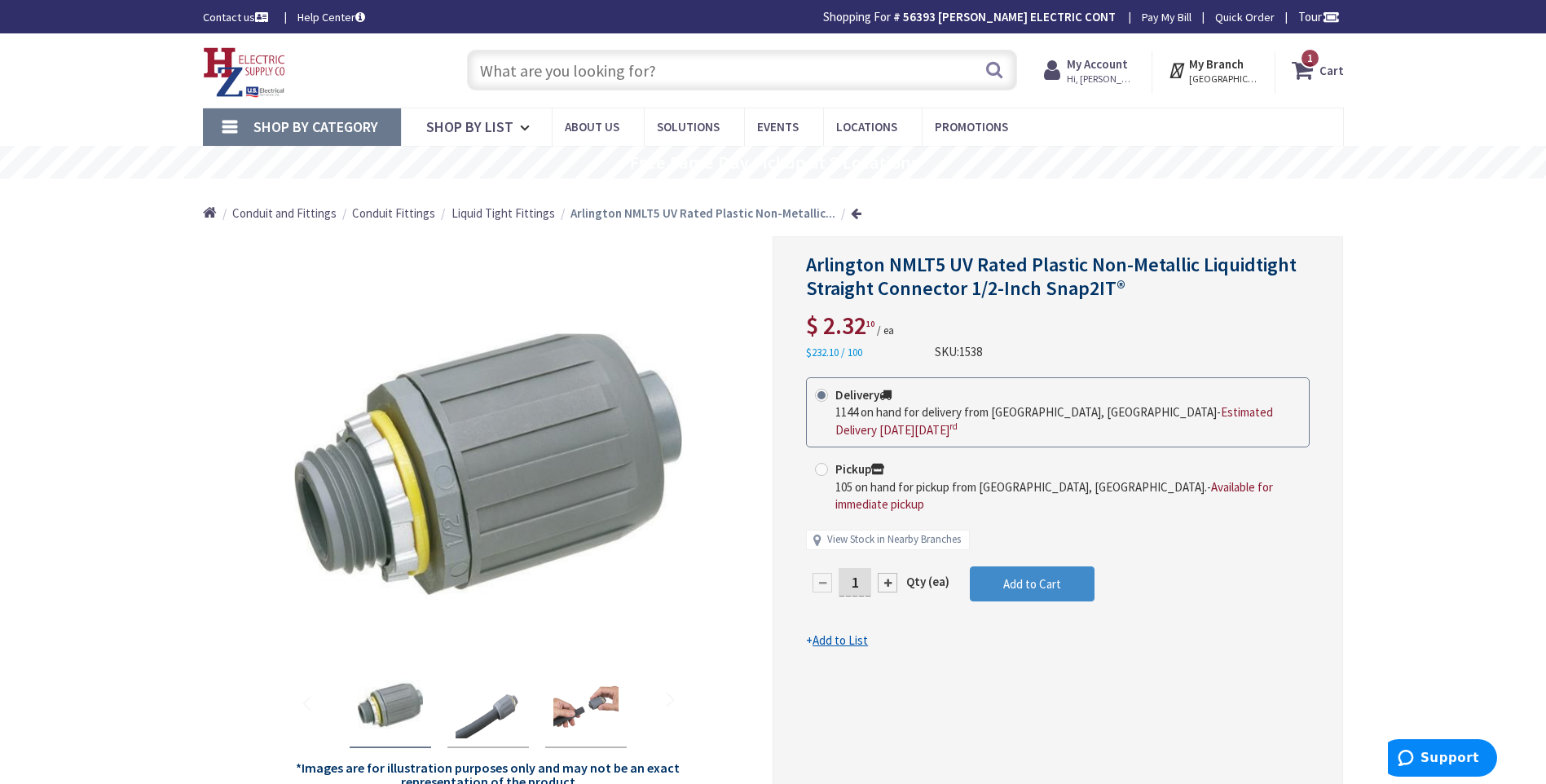
click at [555, 73] on input "text" at bounding box center [742, 70] width 550 height 41
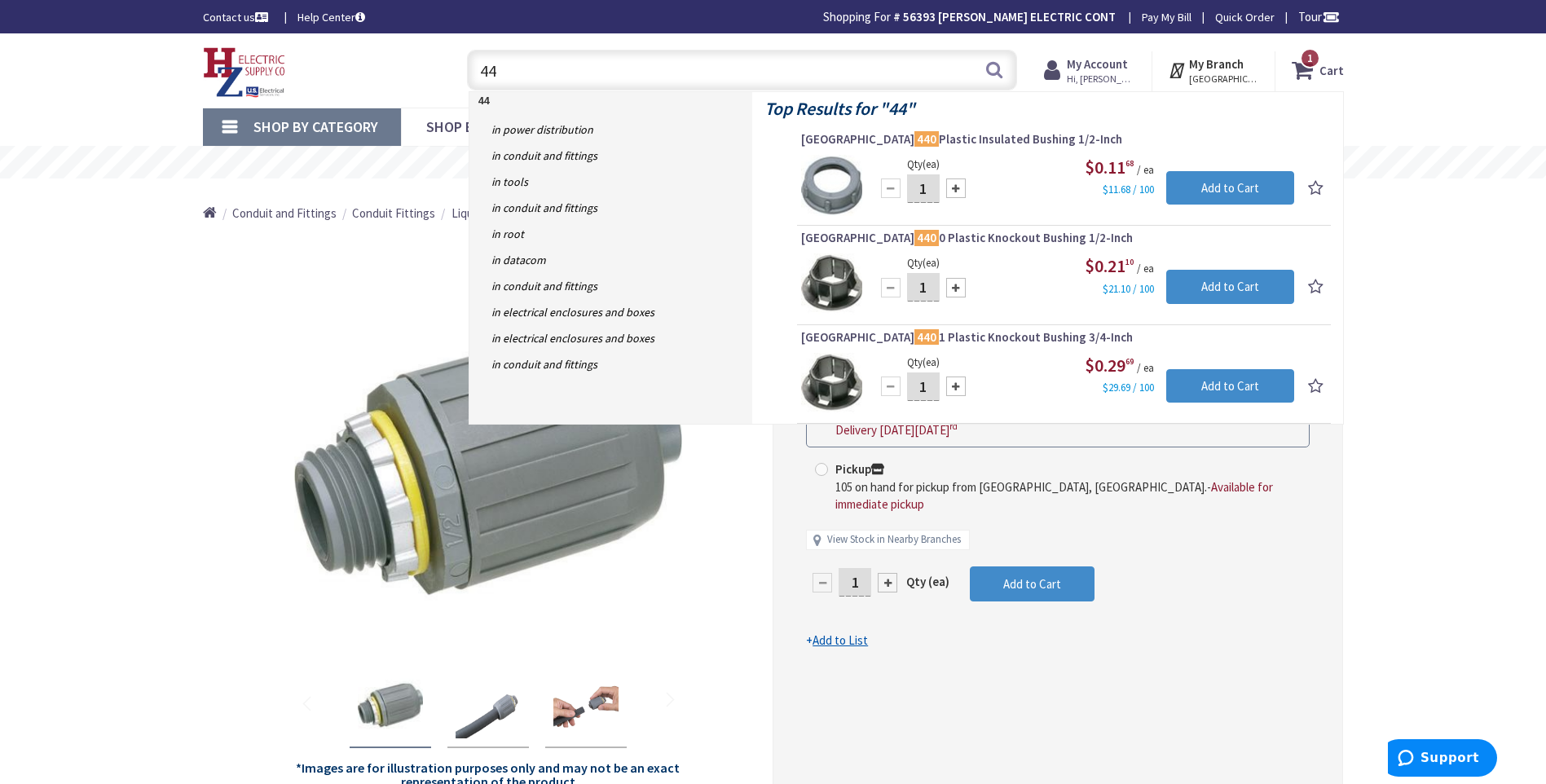
type input "4"
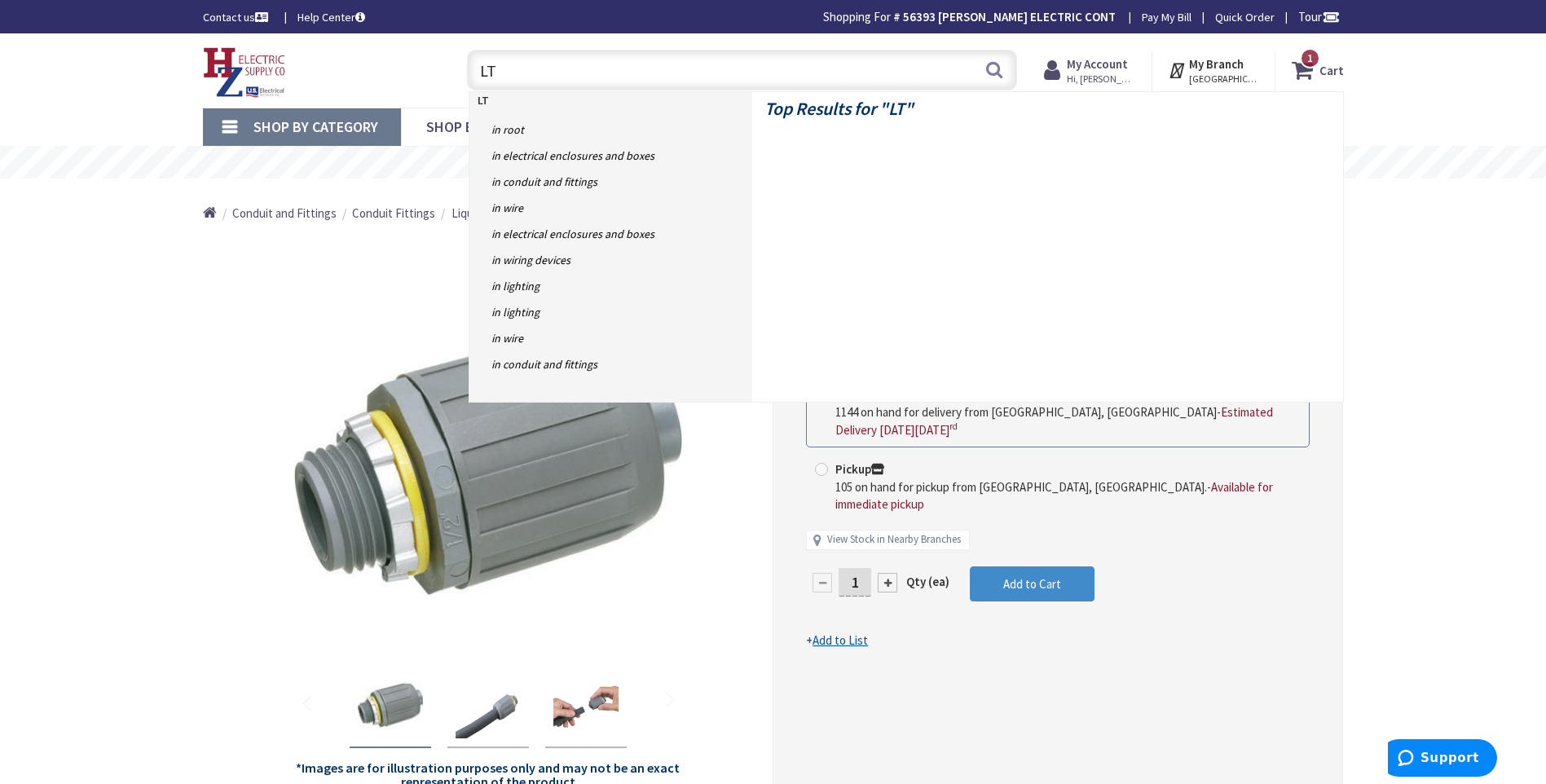
type input "L"
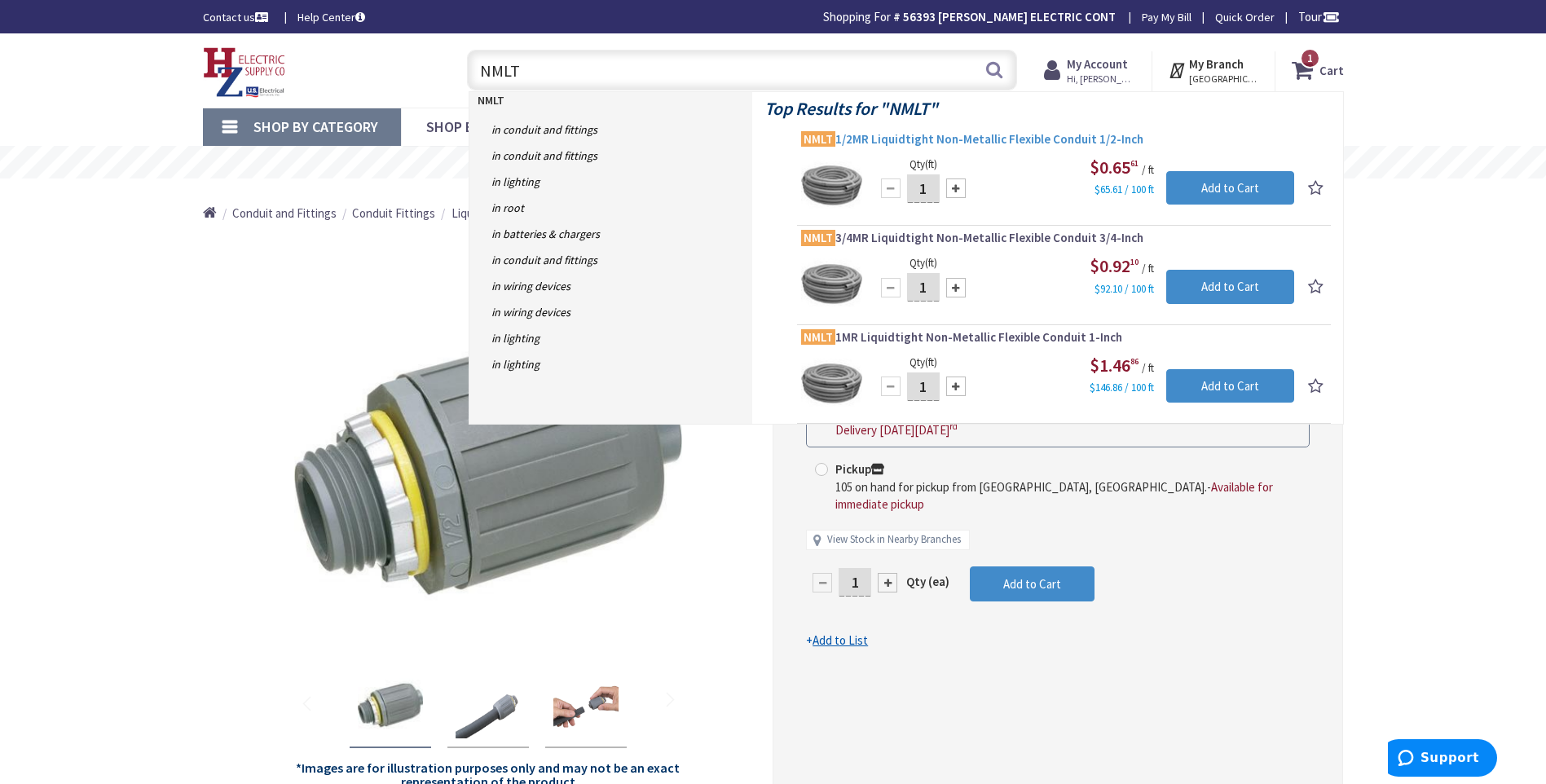
type input "NMLT"
click at [910, 140] on span "NMLT 1/2MR Liquidtight Non-Metallic Flexible Conduit 1/2-Inch" at bounding box center [1064, 139] width 526 height 16
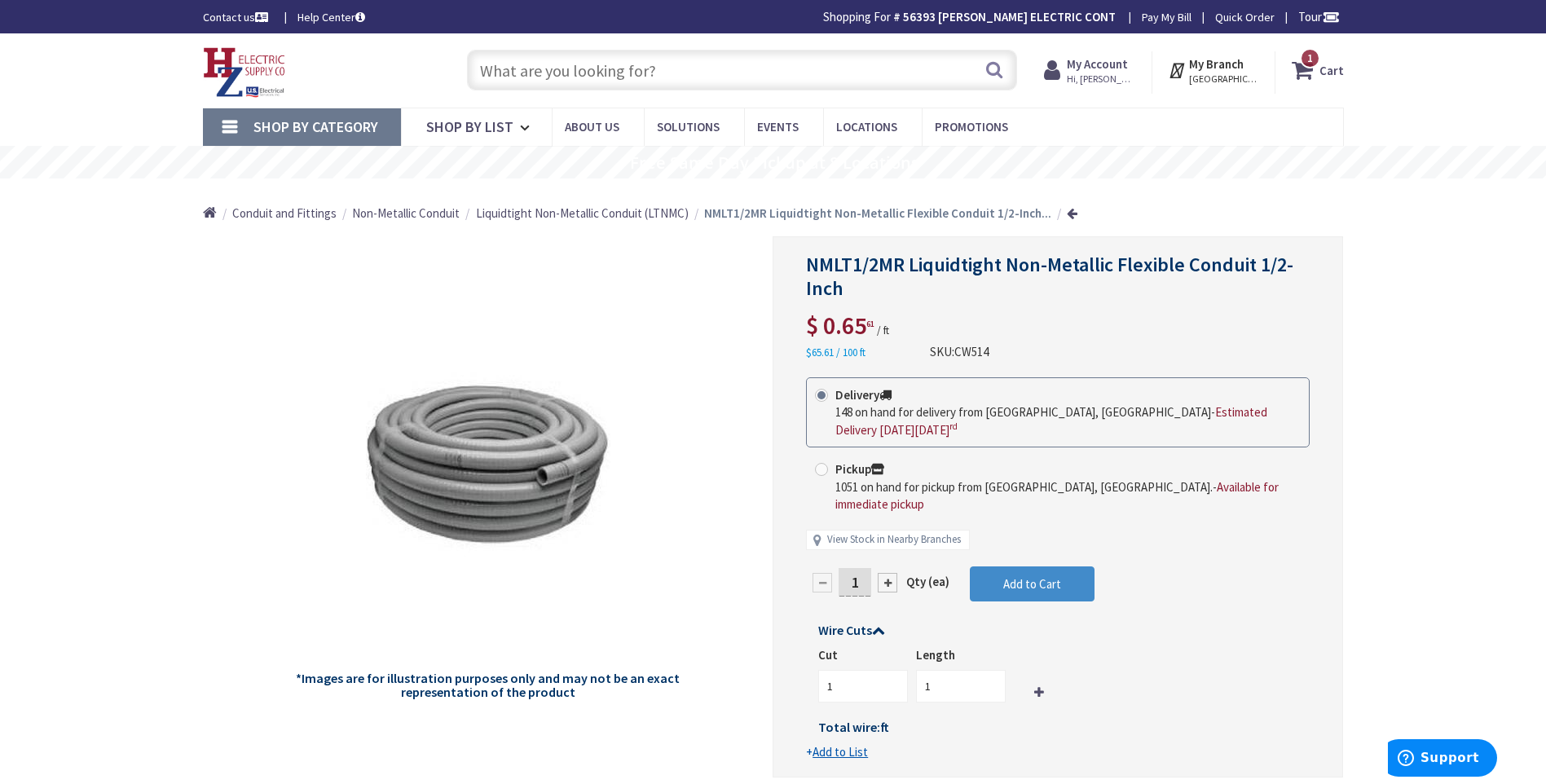
click at [522, 68] on input "text" at bounding box center [742, 70] width 550 height 41
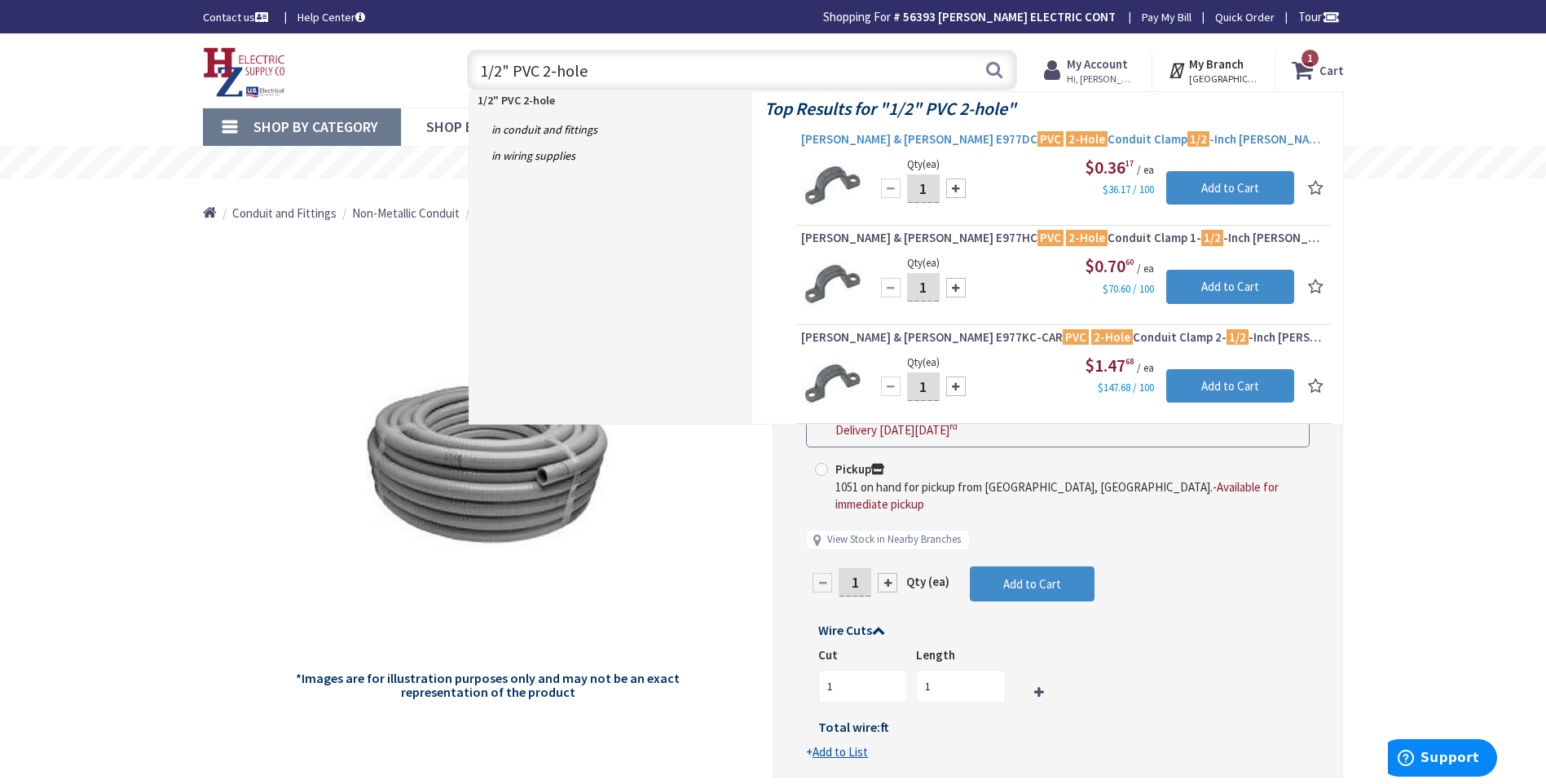
type input "1/2" PVC 2-hole"
click at [1066, 140] on mark "2-Hole" at bounding box center [1087, 139] width 42 height 20
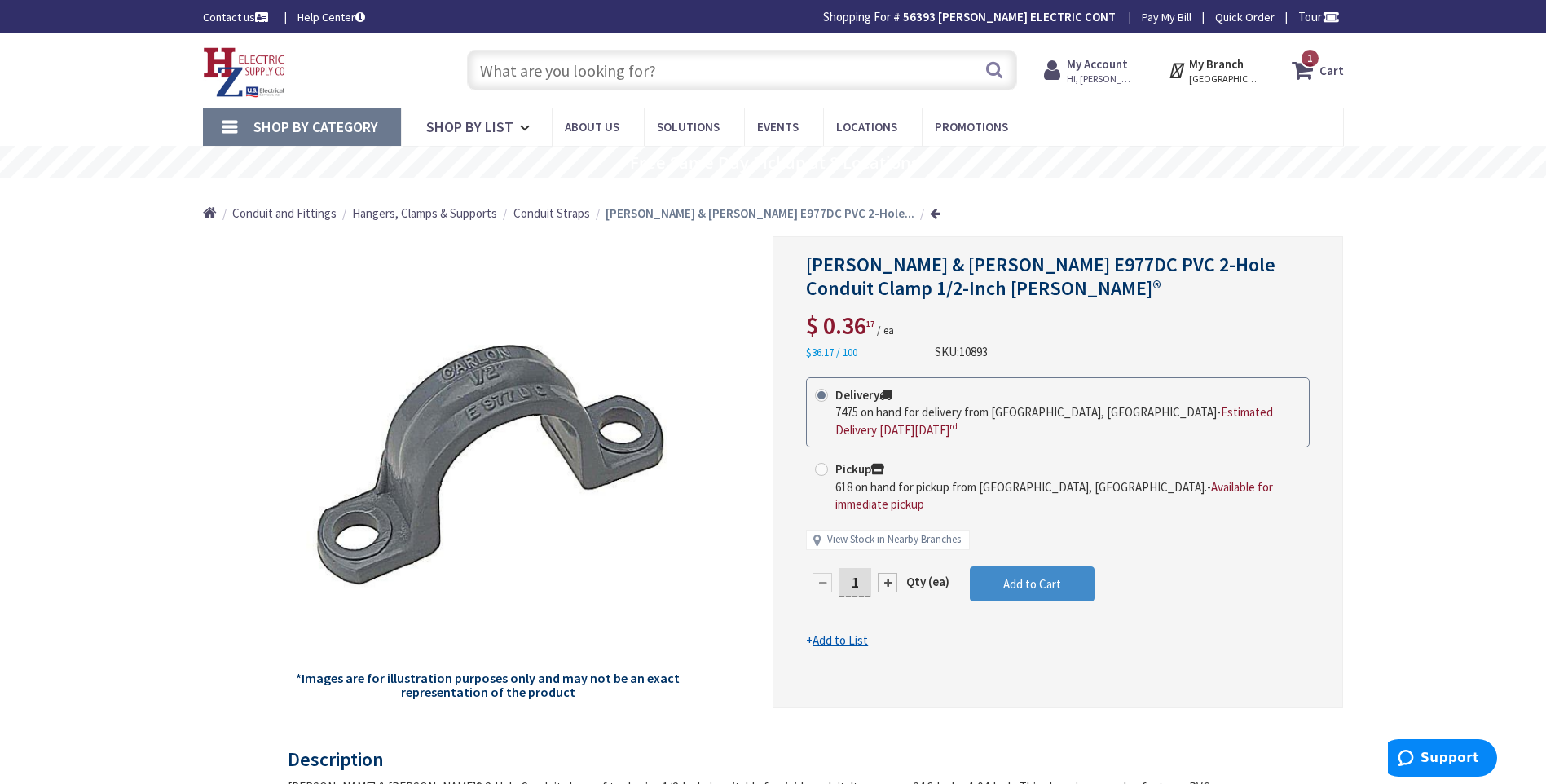
click at [1108, 70] on strong "My Account" at bounding box center [1097, 63] width 61 height 15
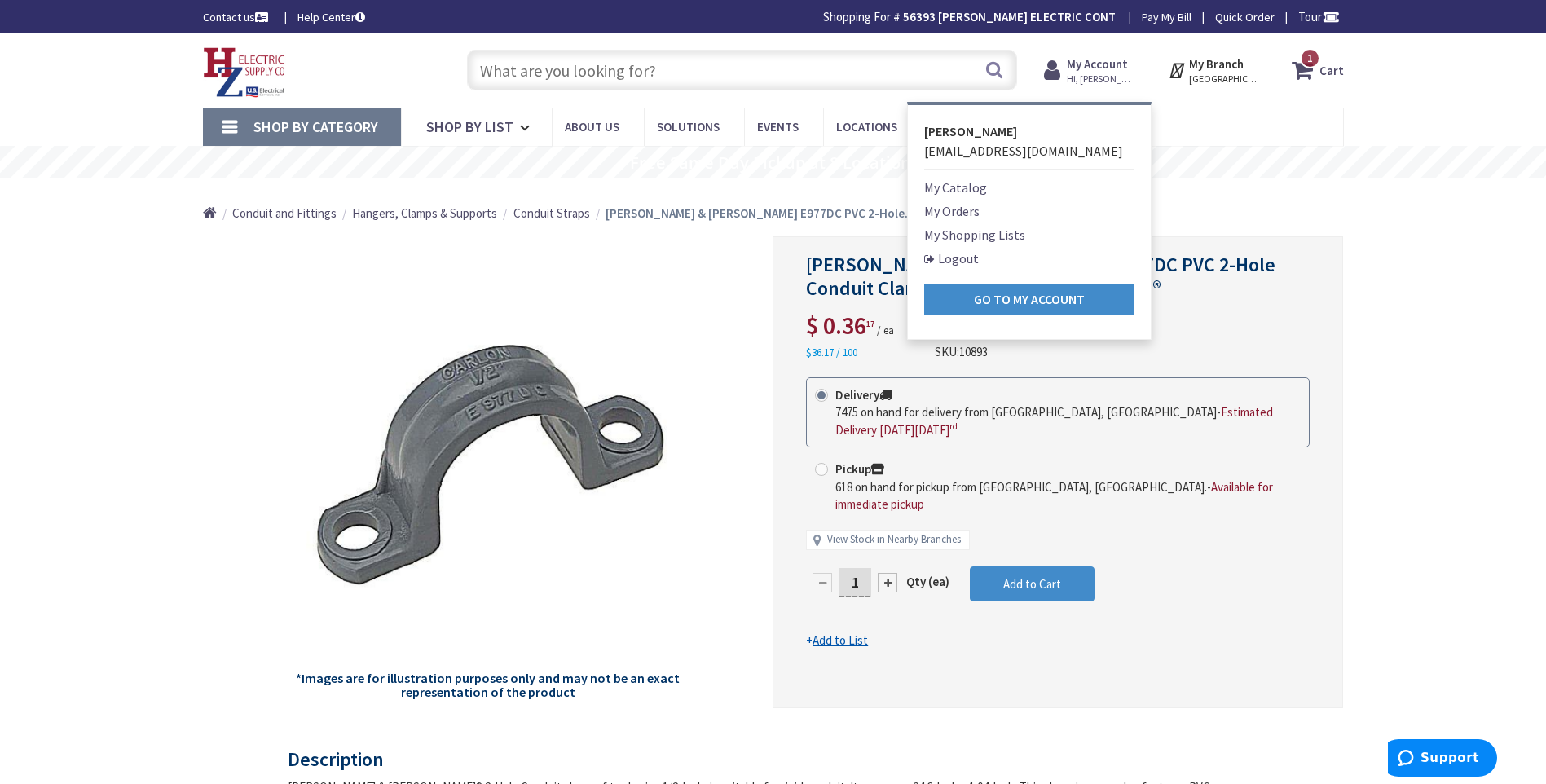
click at [972, 259] on link "Logout" at bounding box center [951, 258] width 54 height 20
